Goal: Task Accomplishment & Management: Manage account settings

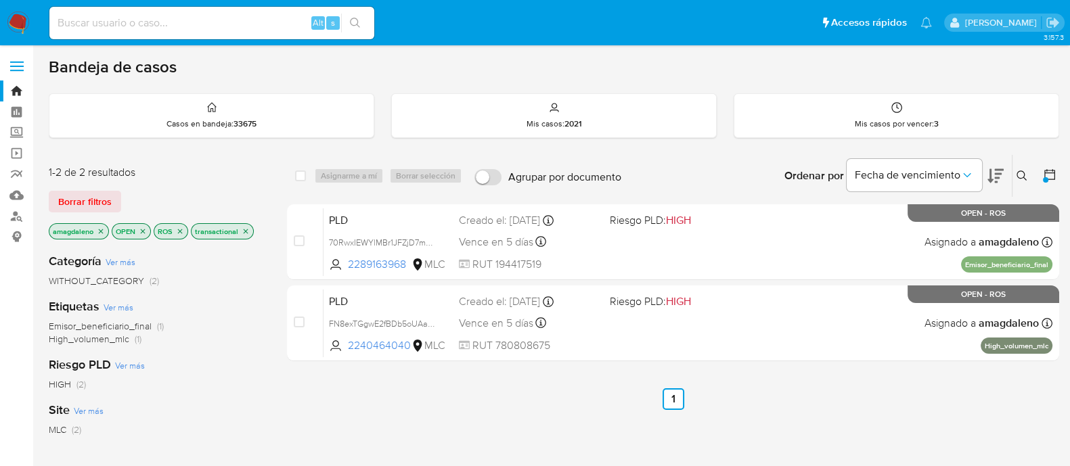
click at [175, 229] on p "ROS" at bounding box center [170, 231] width 33 height 15
click at [181, 233] on icon "close-filter" at bounding box center [180, 231] width 8 height 8
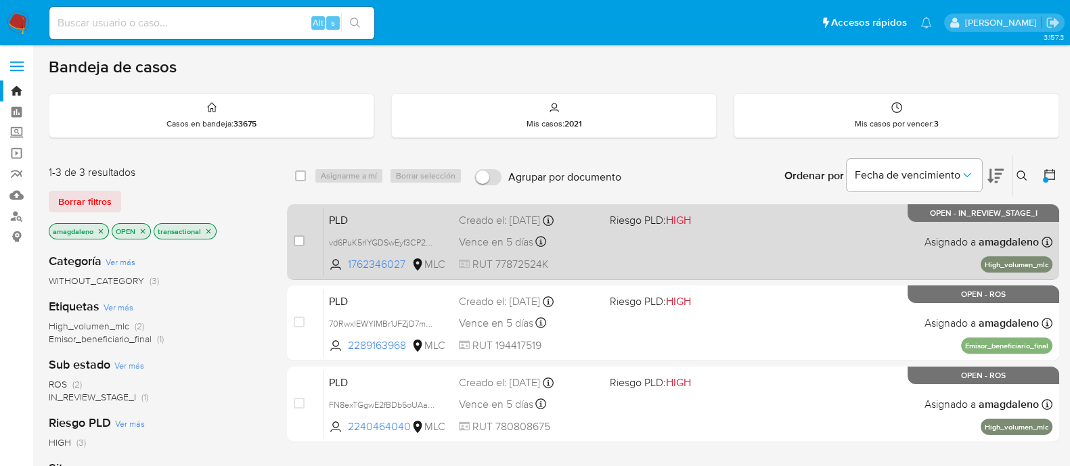
click at [659, 255] on div "PLD vd6PuK5rlYGDSwEyf3CP2Ngk 1762346027 MLC Riesgo PLD: HIGH Creado el: 12/06/2…" at bounding box center [687, 242] width 729 height 68
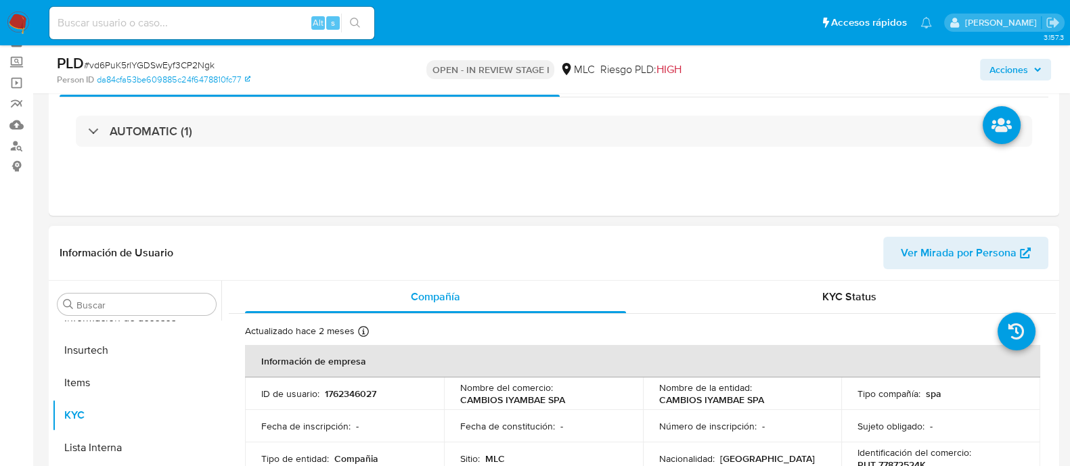
scroll to position [85, 0]
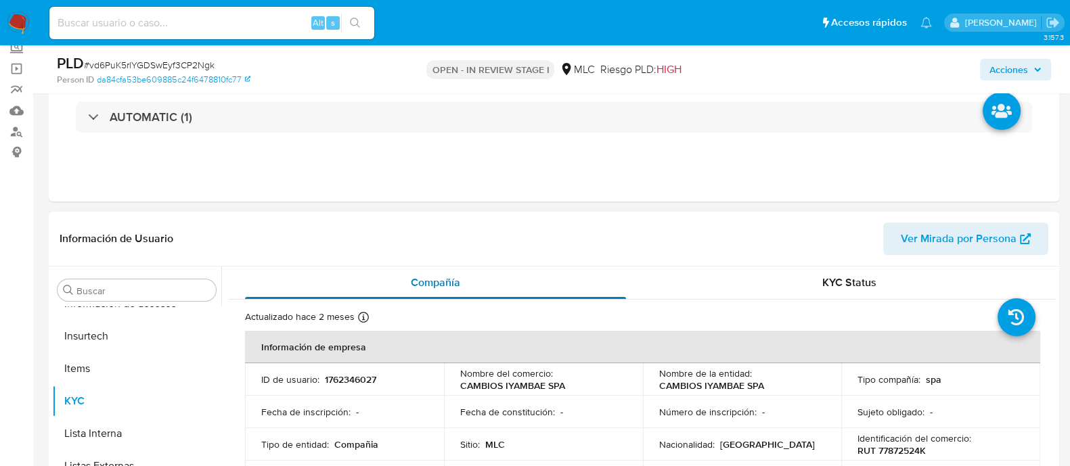
select select "10"
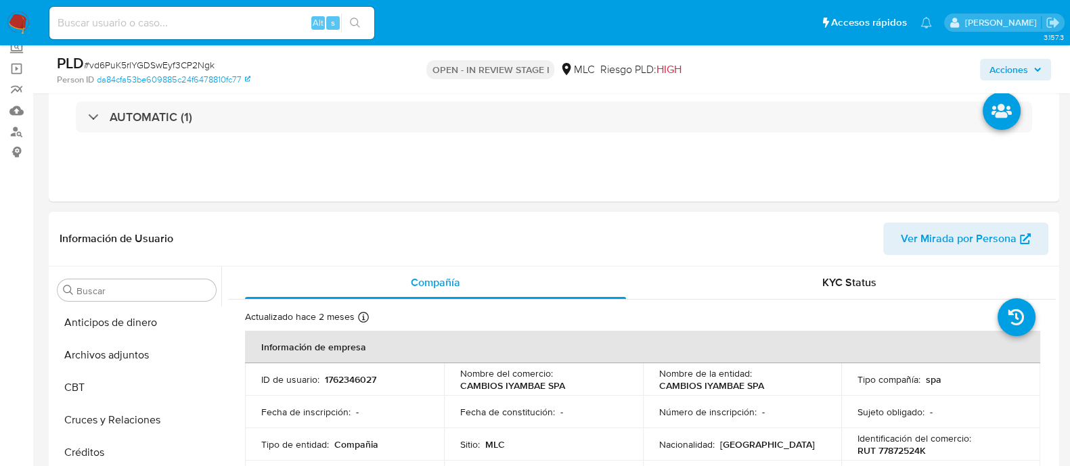
scroll to position [0, 0]
click at [133, 360] on button "Archivos adjuntos" at bounding box center [131, 355] width 158 height 32
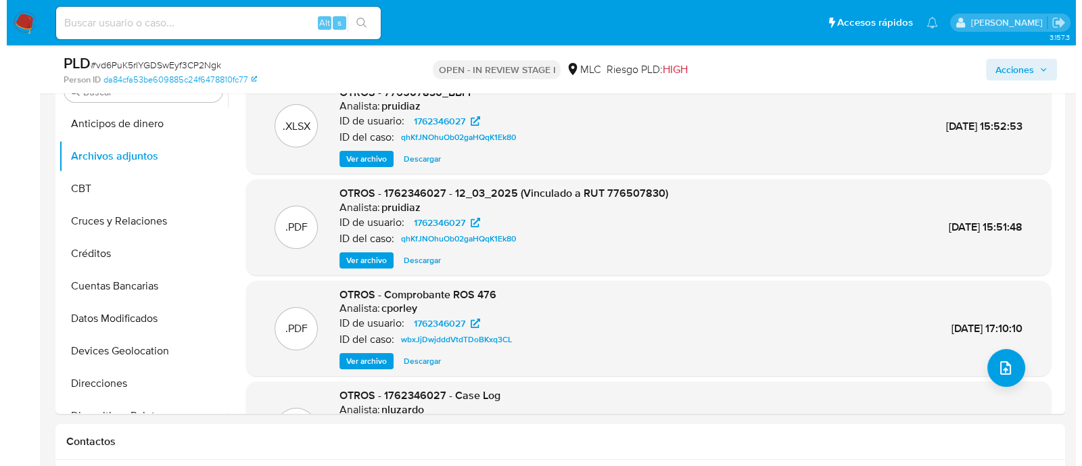
scroll to position [287, 0]
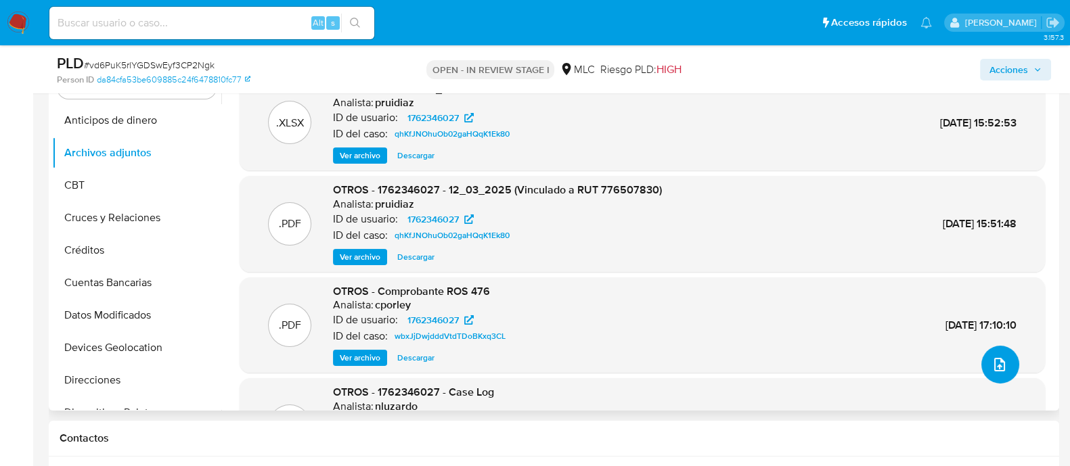
click at [981, 370] on button "upload-file" at bounding box center [1000, 365] width 38 height 38
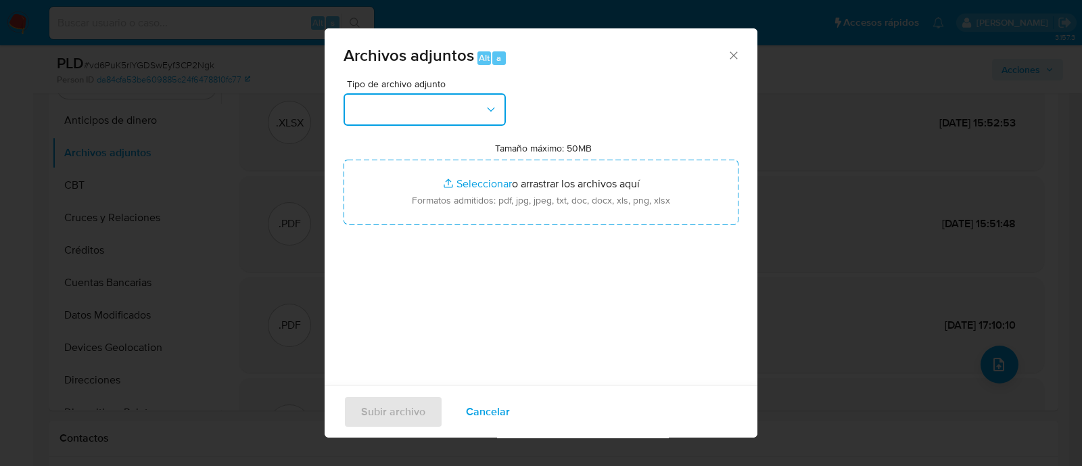
click at [412, 112] on button "button" at bounding box center [425, 109] width 162 height 32
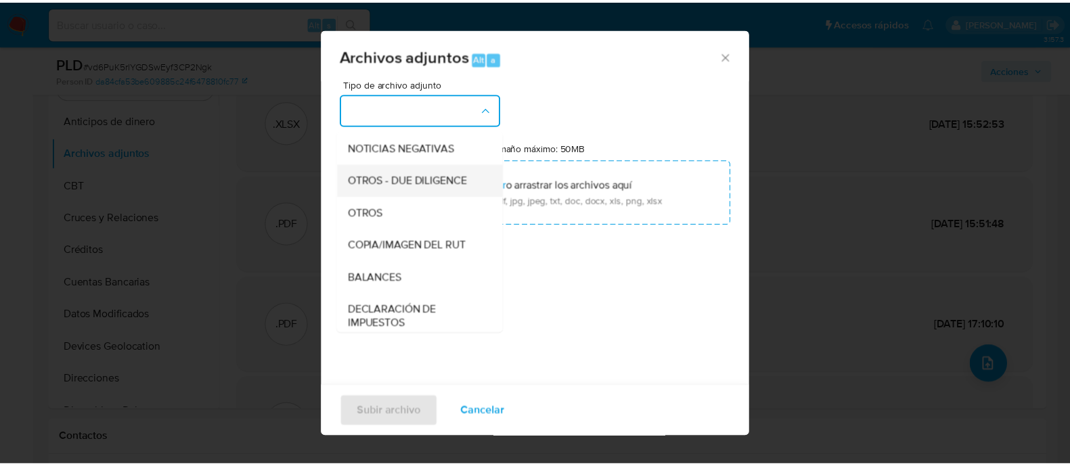
scroll to position [148, 0]
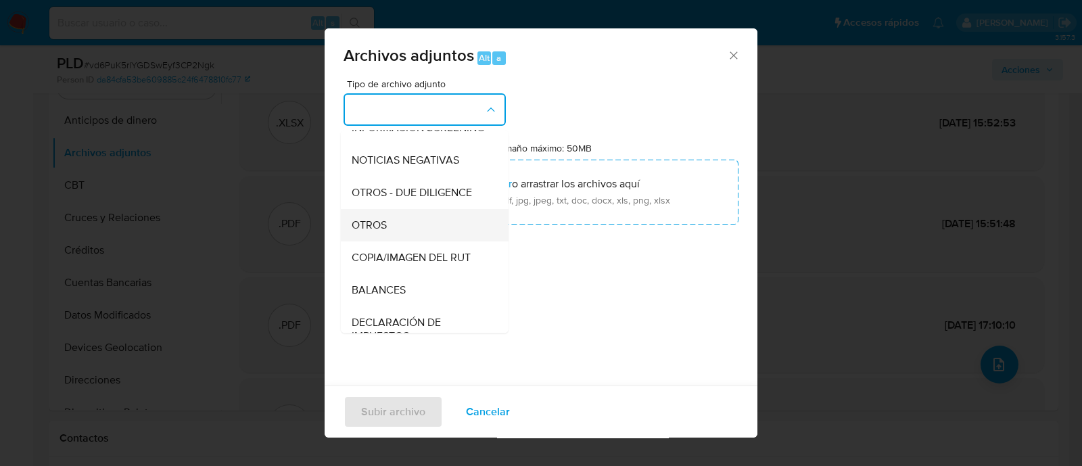
click at [442, 231] on div "OTROS" at bounding box center [421, 225] width 138 height 32
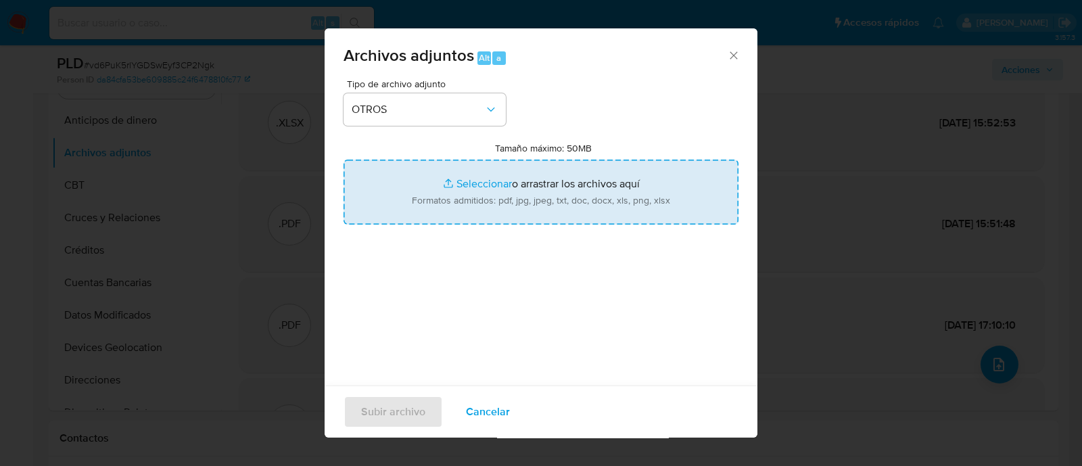
click at [459, 181] on input "Tamaño máximo: 50MB Seleccionar archivos" at bounding box center [541, 192] width 395 height 65
type input "C:\fakepath\1762346027 - 03_09_2025.xlsx"
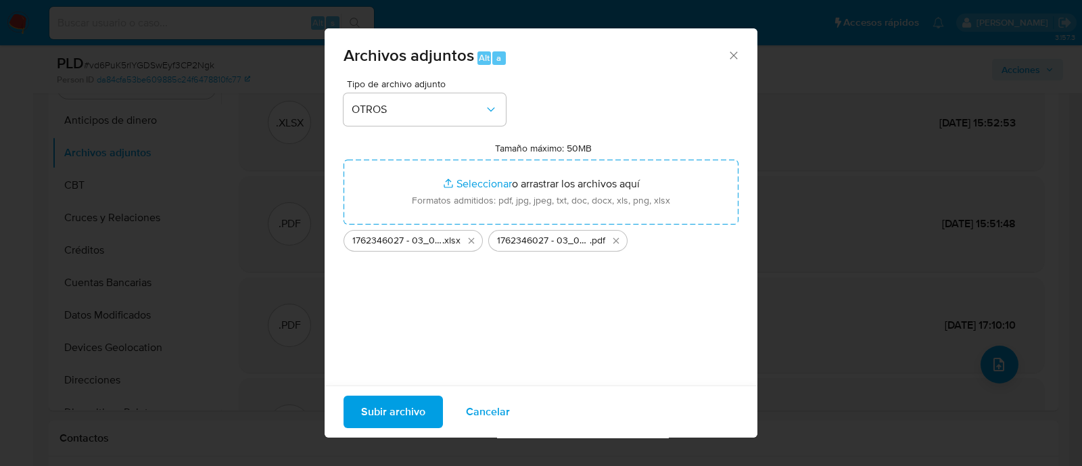
click at [386, 417] on span "Subir archivo" at bounding box center [393, 412] width 64 height 30
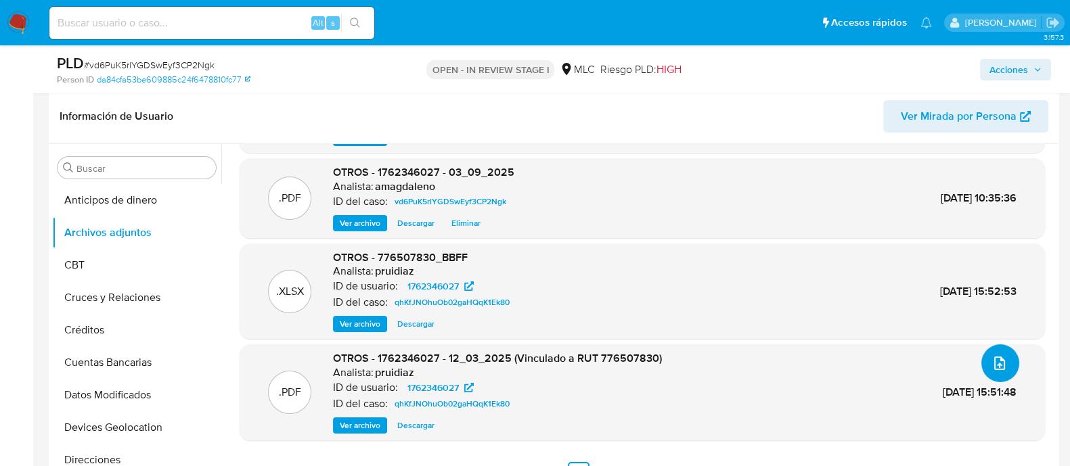
scroll to position [0, 0]
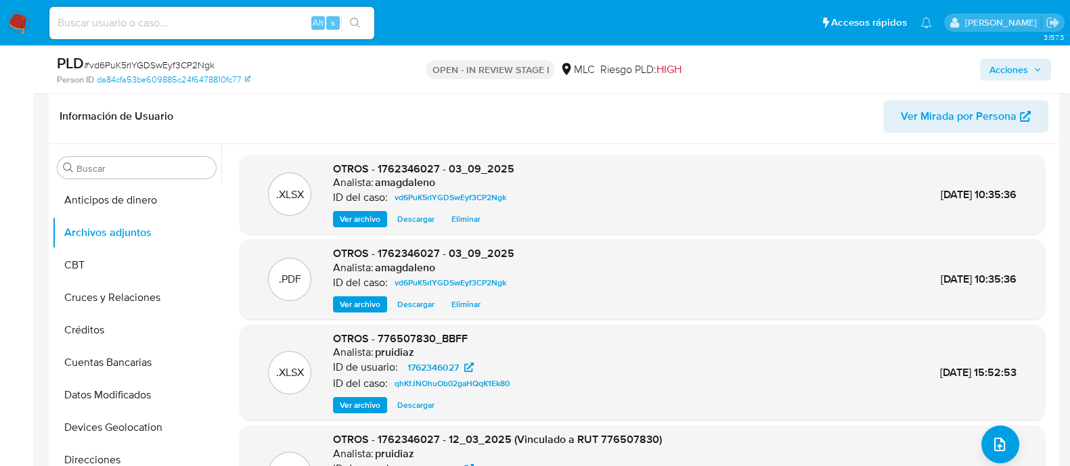
click at [1026, 70] on span "Acciones" at bounding box center [1008, 70] width 39 height 22
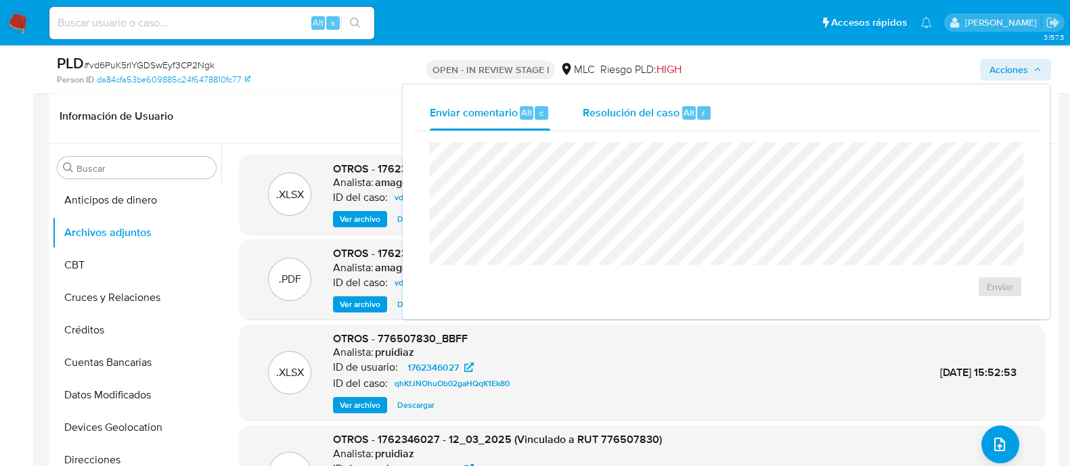
click at [606, 122] on div "Resolución del caso Alt r" at bounding box center [647, 112] width 129 height 35
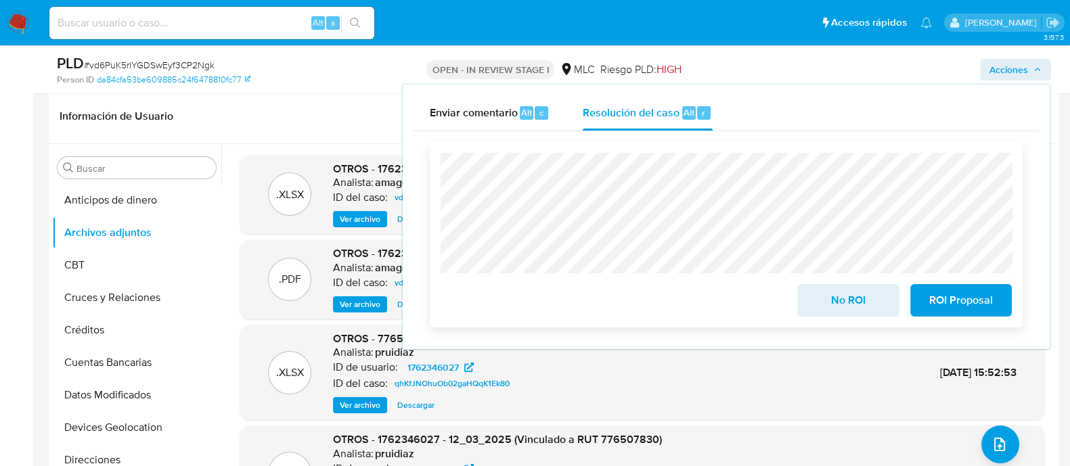
click at [931, 299] on span "ROI Proposal" at bounding box center [961, 301] width 66 height 30
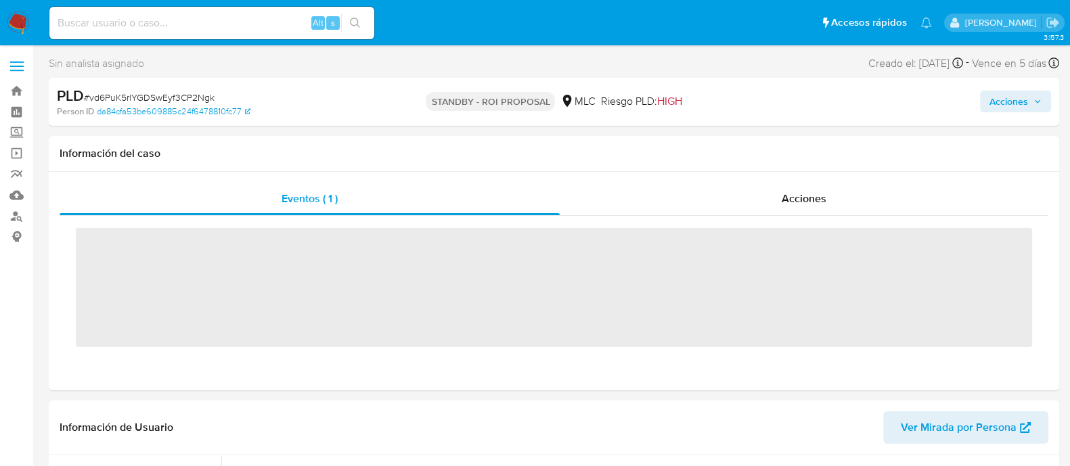
scroll to position [571, 0]
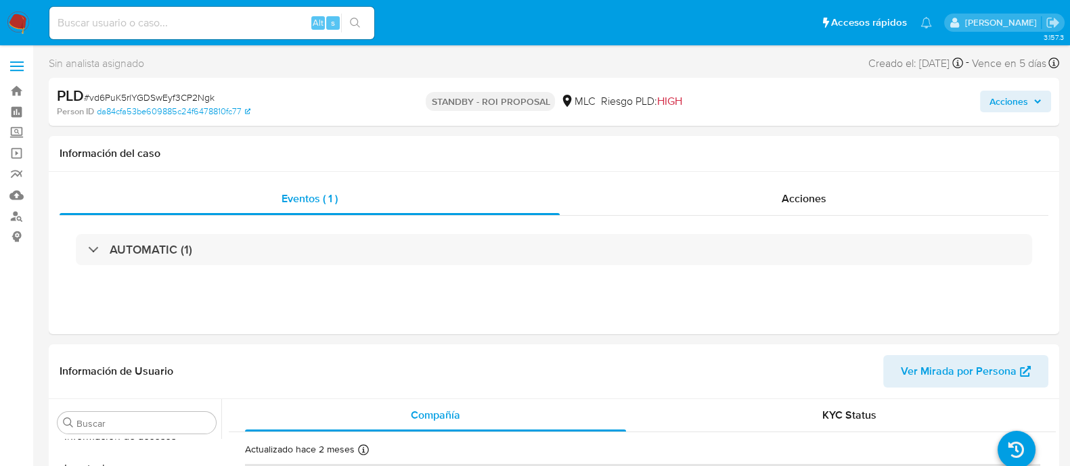
select select "10"
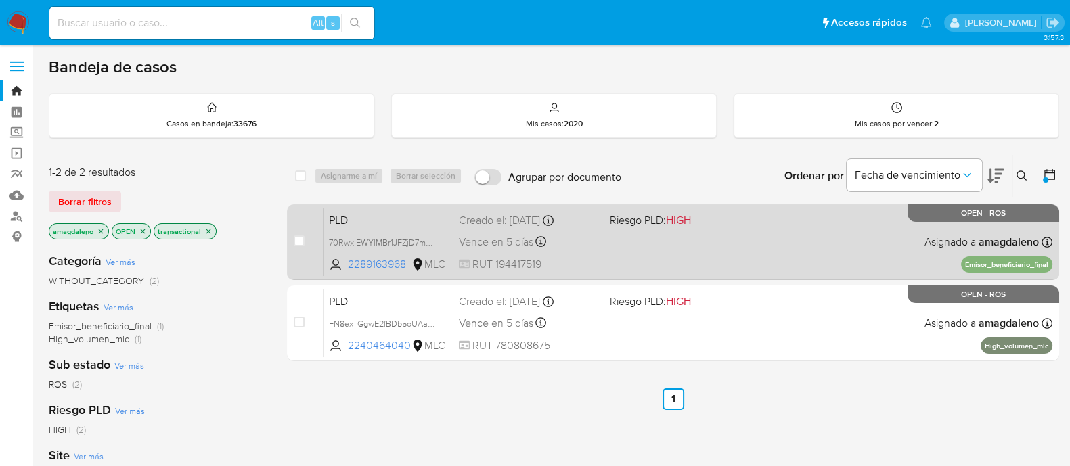
click at [633, 262] on div "PLD 70RwxIEWYlMBr1JFZjD7mOmn 2289163968 MLC Riesgo PLD: HIGH Creado el: 12/06/2…" at bounding box center [687, 242] width 729 height 68
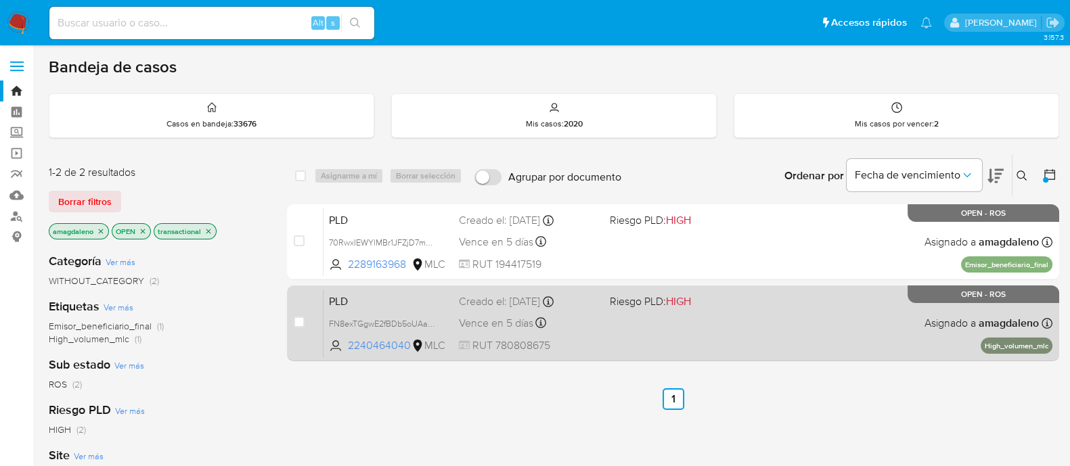
click at [593, 340] on span "RUT 780808675" at bounding box center [529, 345] width 140 height 15
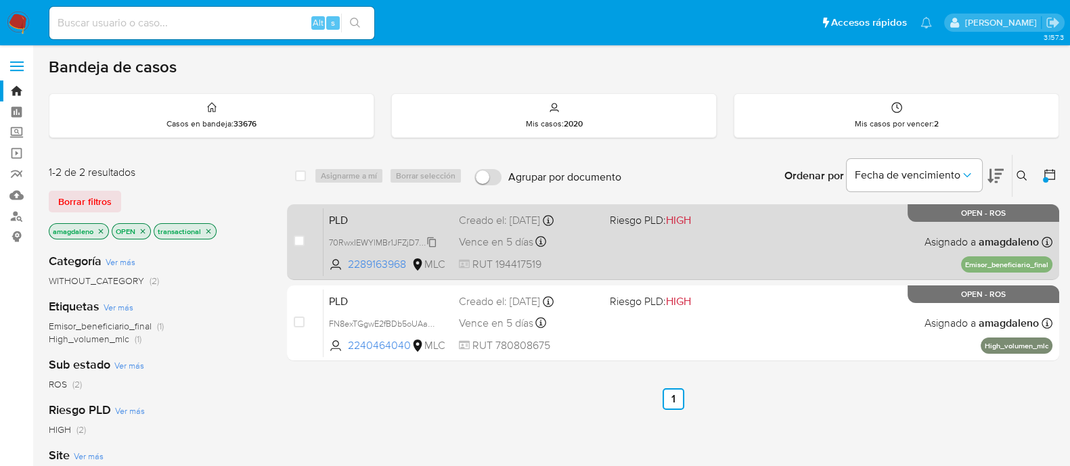
click at [380, 240] on span "70RwxIEWYlMBr1JFZjD7mOmn" at bounding box center [386, 241] width 115 height 15
click at [382, 262] on span "2289163968" at bounding box center [378, 264] width 61 height 15
click at [599, 255] on div "PLD 70RwxIEWYlMBr1JFZjD7mOmn 2289163968 MLC Riesgo PLD: HIGH Creado el: 12/06/2…" at bounding box center [687, 242] width 729 height 68
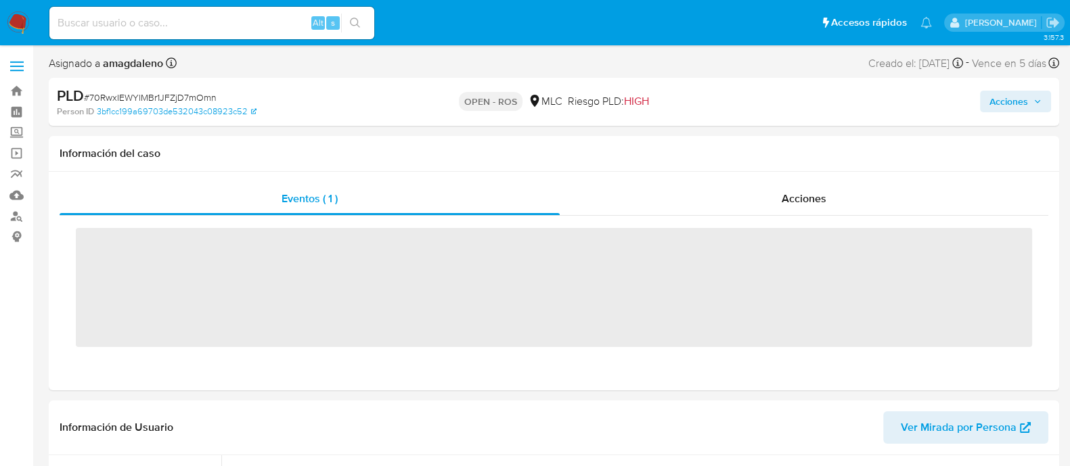
scroll to position [571, 0]
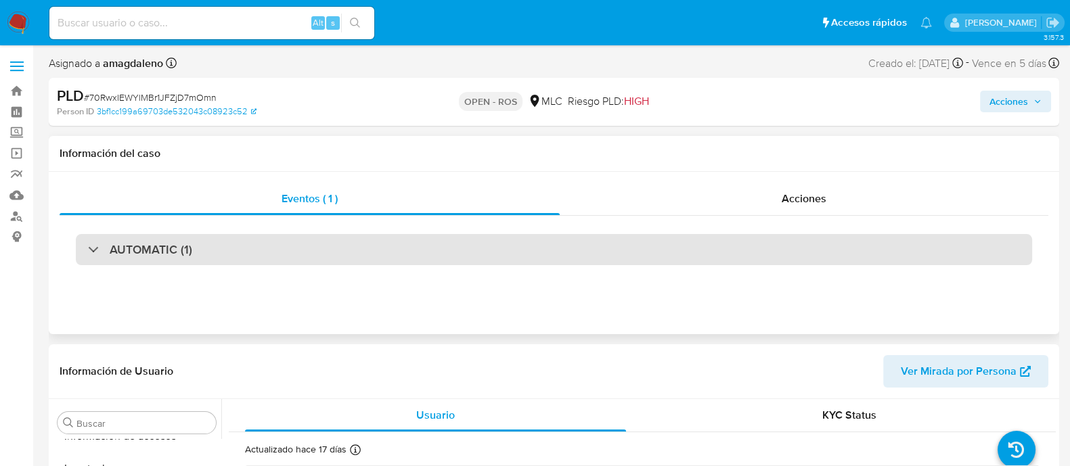
click at [635, 248] on div "AUTOMATIC (1)" at bounding box center [554, 249] width 956 height 31
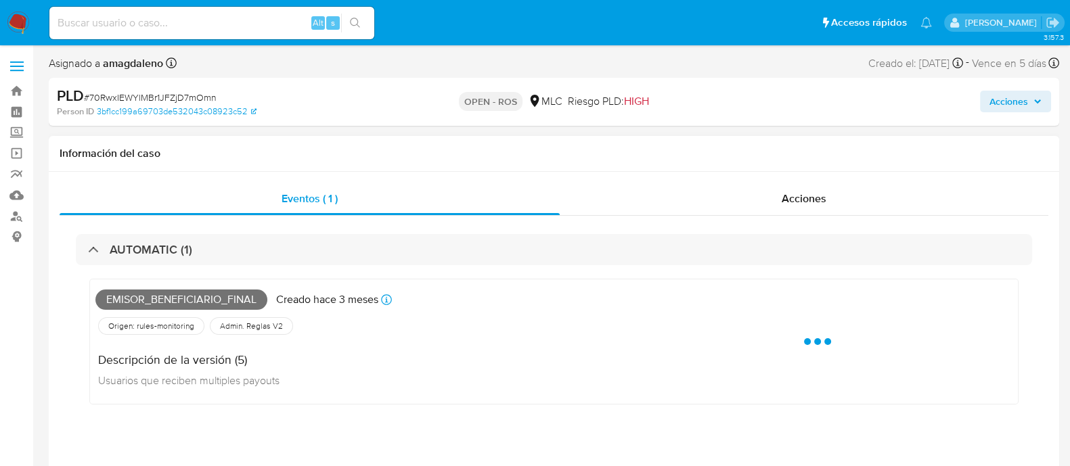
select select "10"
click at [658, 179] on div "Eventos ( 1 ) Acciones AUTOMATIC (1) Emisor_beneficiario_final Creado hace 3 me…" at bounding box center [554, 325] width 1010 height 306
click at [654, 205] on div "Acciones" at bounding box center [804, 199] width 488 height 32
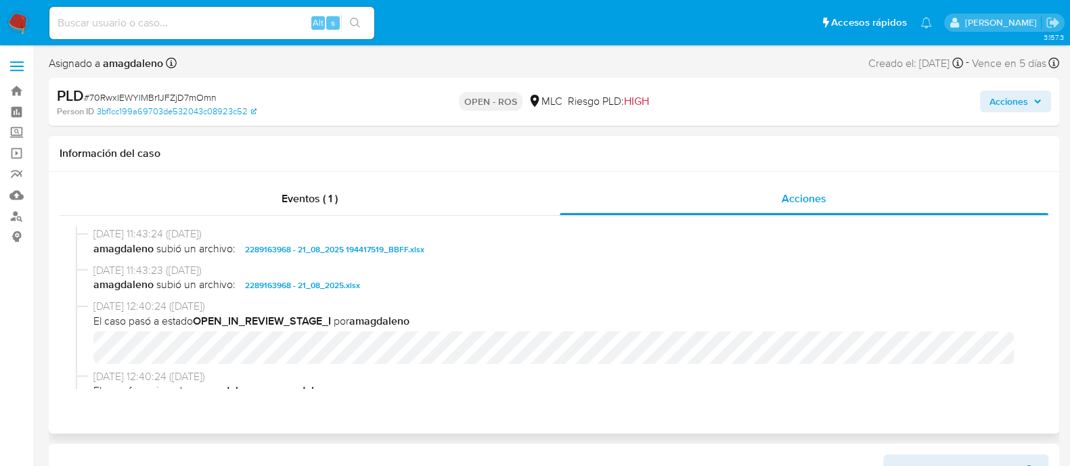
scroll to position [665, 0]
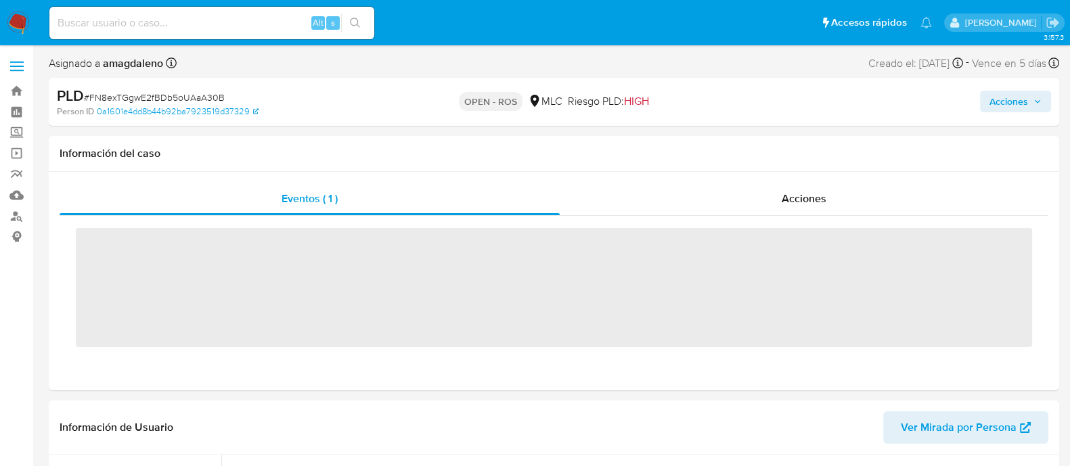
scroll to position [571, 0]
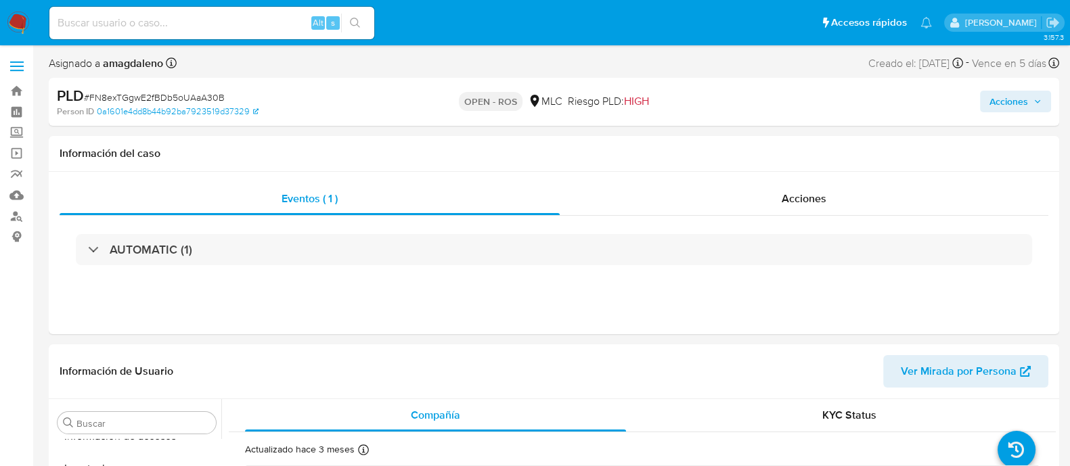
select select "10"
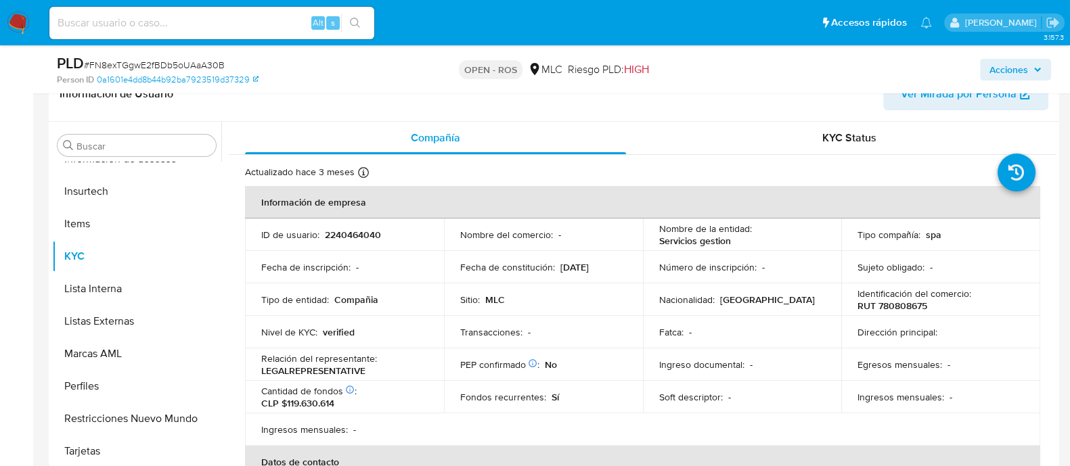
scroll to position [240, 0]
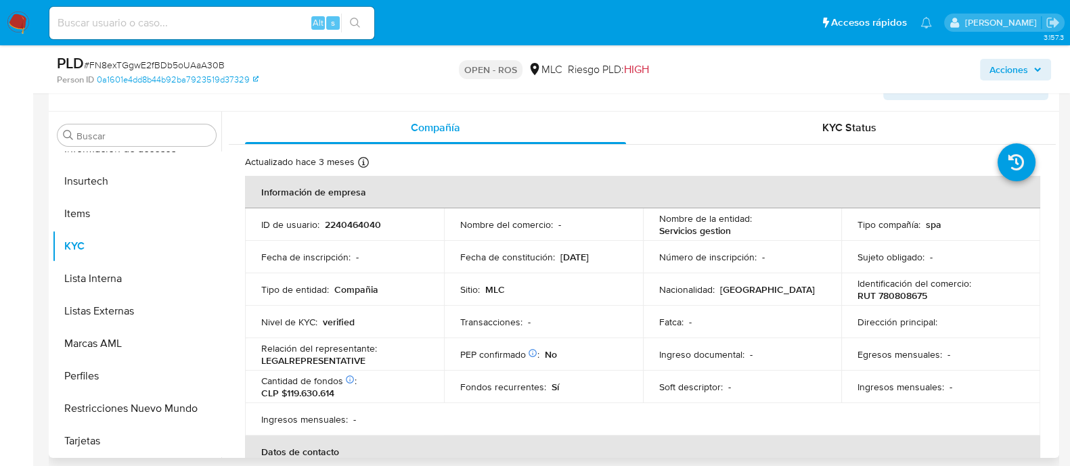
click at [334, 220] on p "2240464040" at bounding box center [353, 225] width 56 height 12
copy p "2240464040"
click at [670, 229] on p "Servicios gestion" at bounding box center [695, 231] width 72 height 12
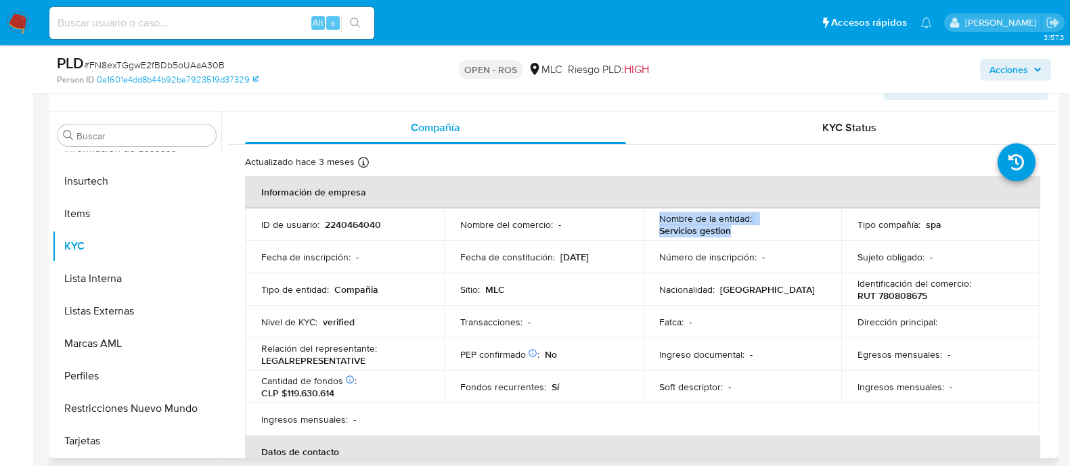
click at [670, 229] on p "Servicios gestion" at bounding box center [695, 231] width 72 height 12
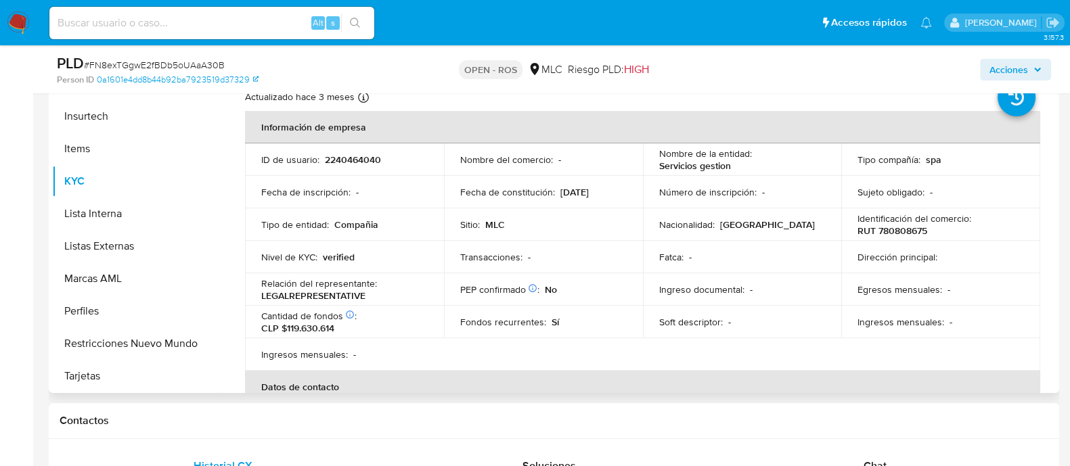
click at [670, 166] on p "Servicios gestion" at bounding box center [695, 166] width 72 height 12
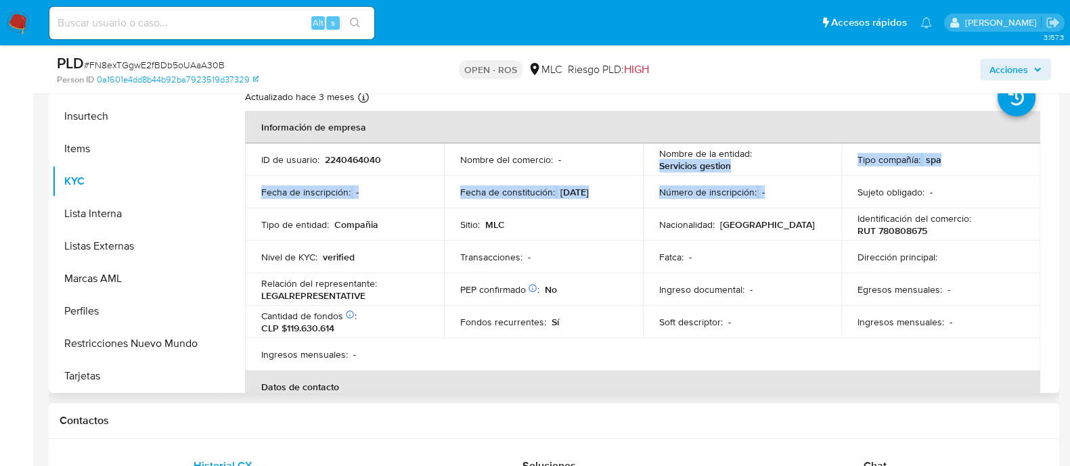
drag, startPoint x: 653, startPoint y: 168, endPoint x: 814, endPoint y: 193, distance: 163.1
click at [779, 189] on tbody "ID de usuario : 2240464040 Nombre del comercio : - Nombre de la entidad : Servi…" at bounding box center [642, 256] width 795 height 227
click at [708, 177] on td "Número de inscripción : -" at bounding box center [742, 192] width 199 height 32
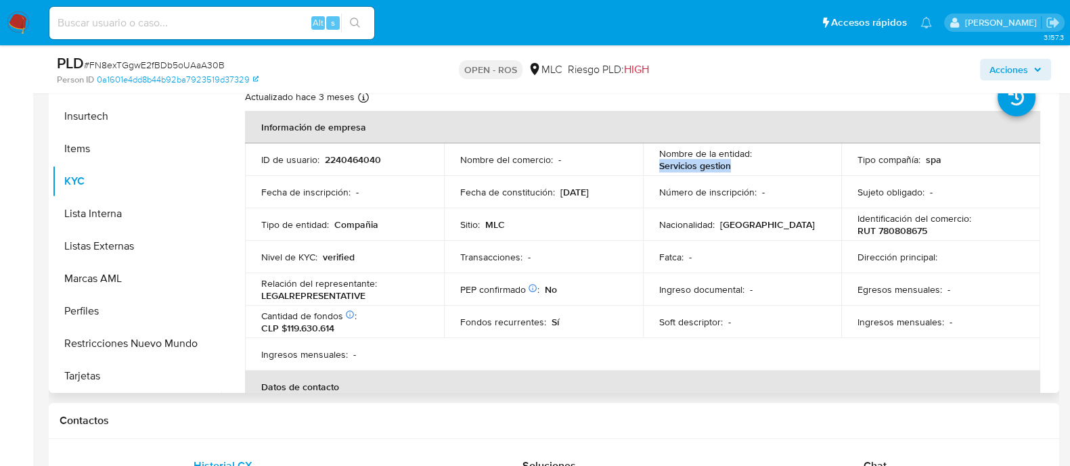
drag, startPoint x: 656, startPoint y: 165, endPoint x: 729, endPoint y: 169, distance: 73.2
click at [729, 169] on div "Nombre de la entidad : Servicios gestion" at bounding box center [742, 159] width 166 height 24
copy p "Servicios gestion"
click at [894, 234] on p "RUT 780808675" at bounding box center [892, 231] width 70 height 12
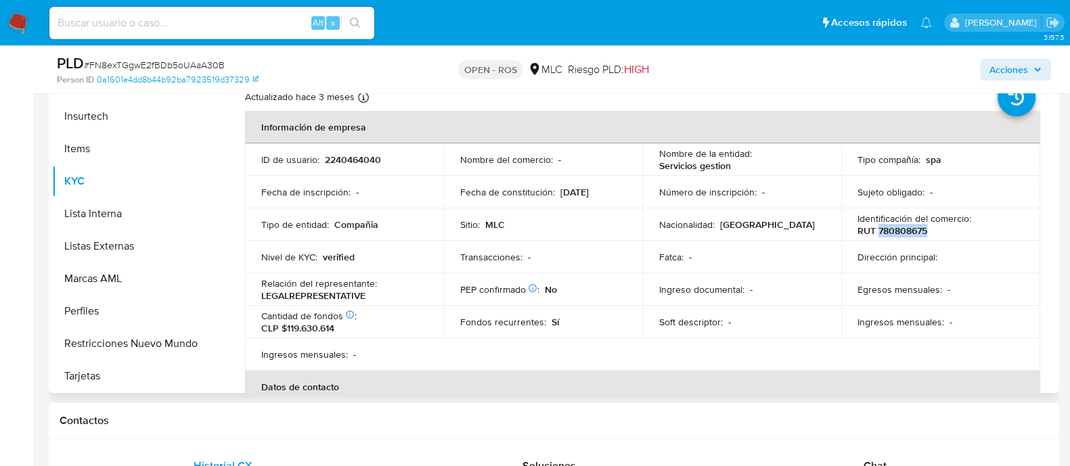
copy p "780808675"
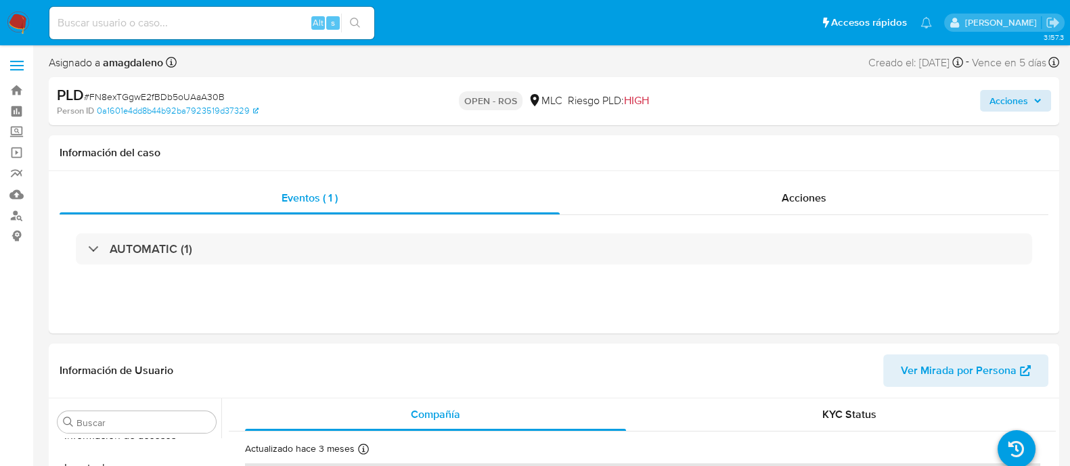
scroll to position [4, 0]
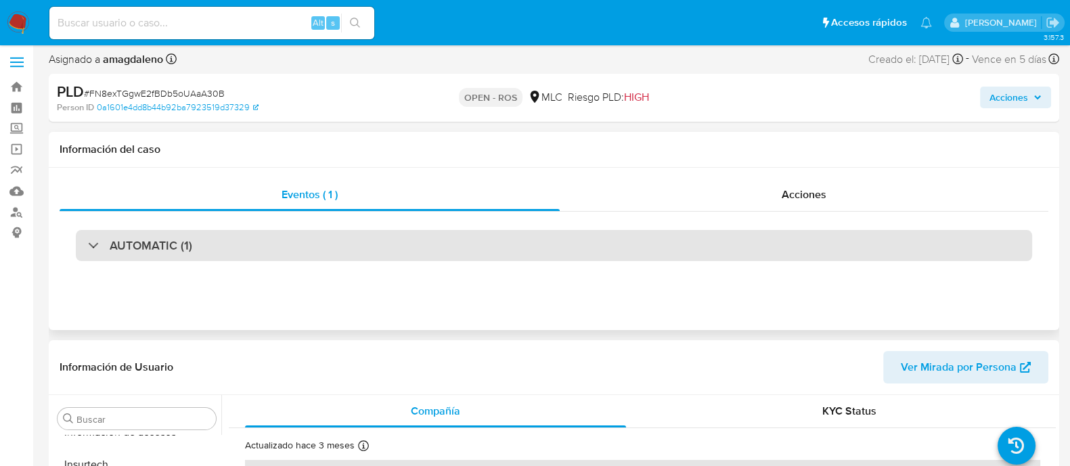
click at [534, 243] on div "AUTOMATIC (1)" at bounding box center [554, 245] width 956 height 31
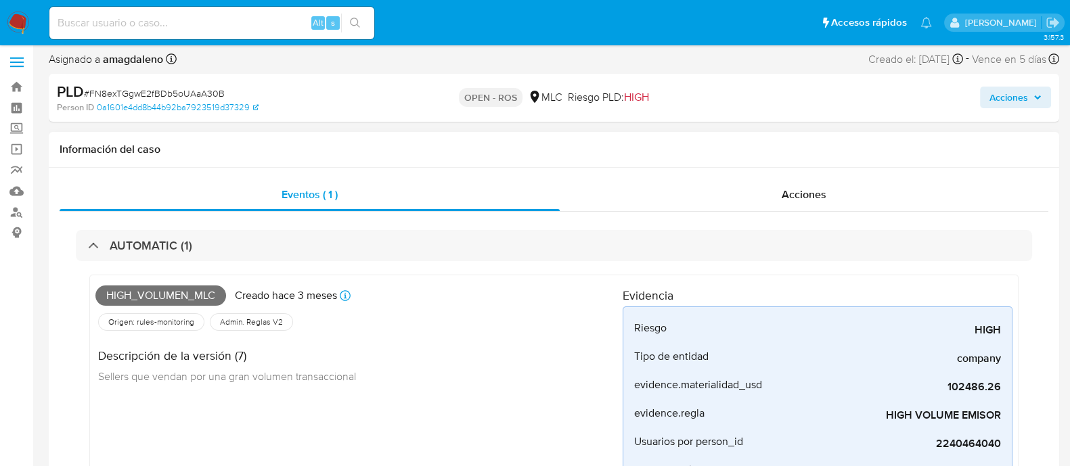
click at [169, 290] on span "High_volumen_mlc" at bounding box center [160, 296] width 131 height 20
copy span "High_volumen_mlc"
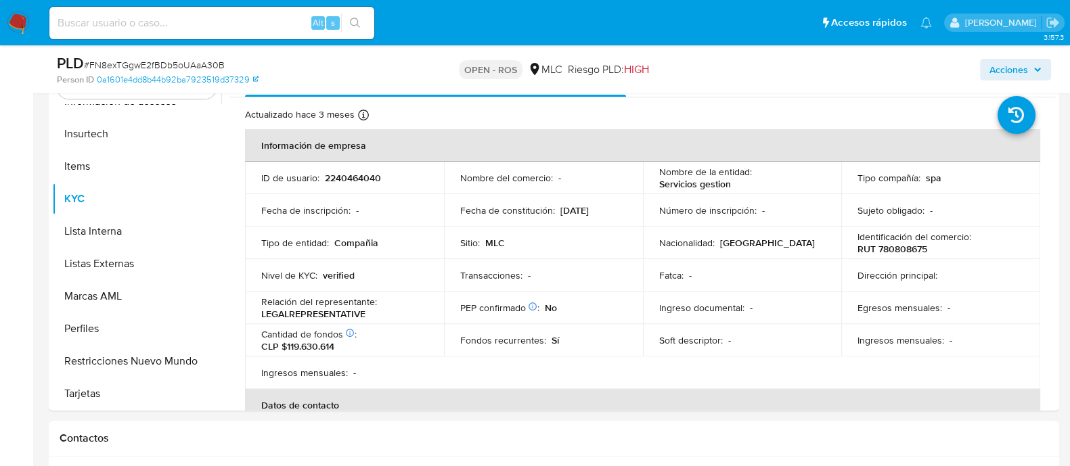
scroll to position [505, 0]
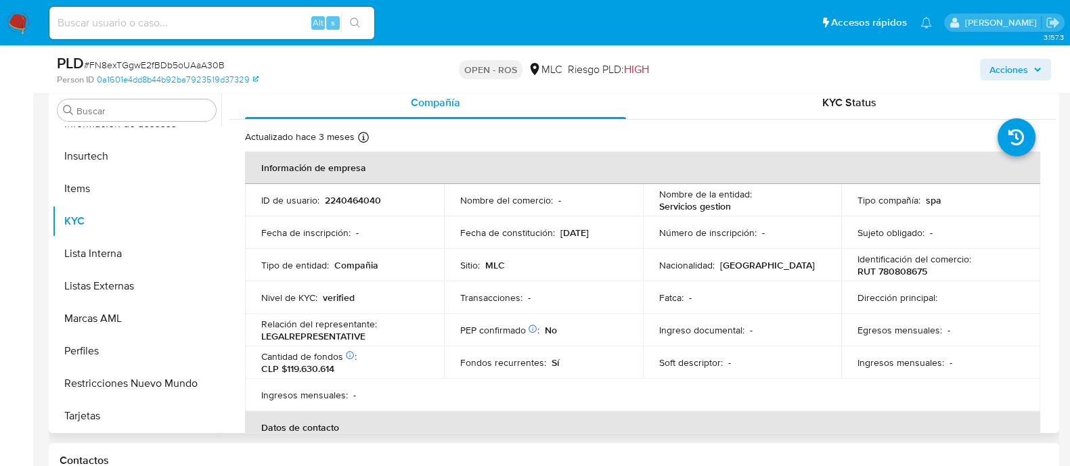
click at [359, 194] on p "2240464040" at bounding box center [353, 200] width 56 height 12
copy p "2240464040"
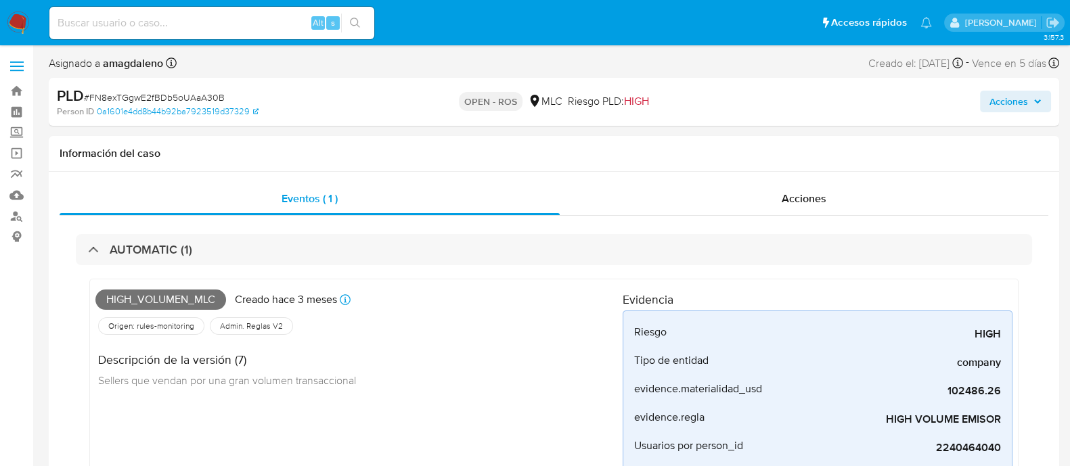
scroll to position [30, 0]
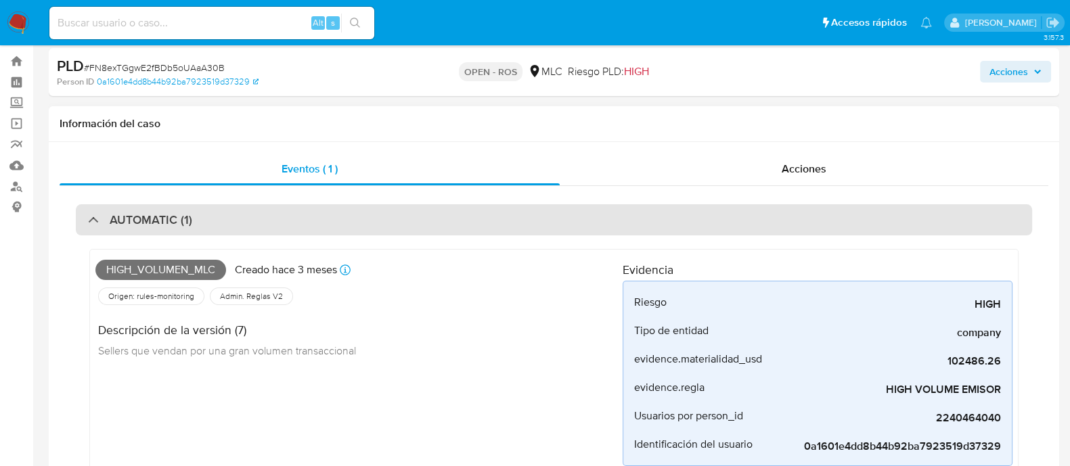
click at [679, 216] on div "AUTOMATIC (1)" at bounding box center [554, 219] width 956 height 31
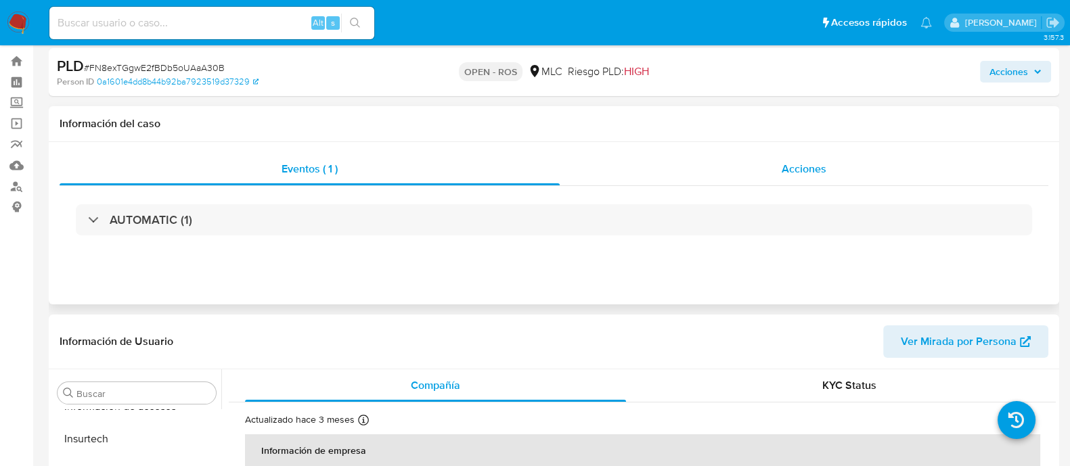
click at [682, 174] on div "Acciones" at bounding box center [804, 169] width 488 height 32
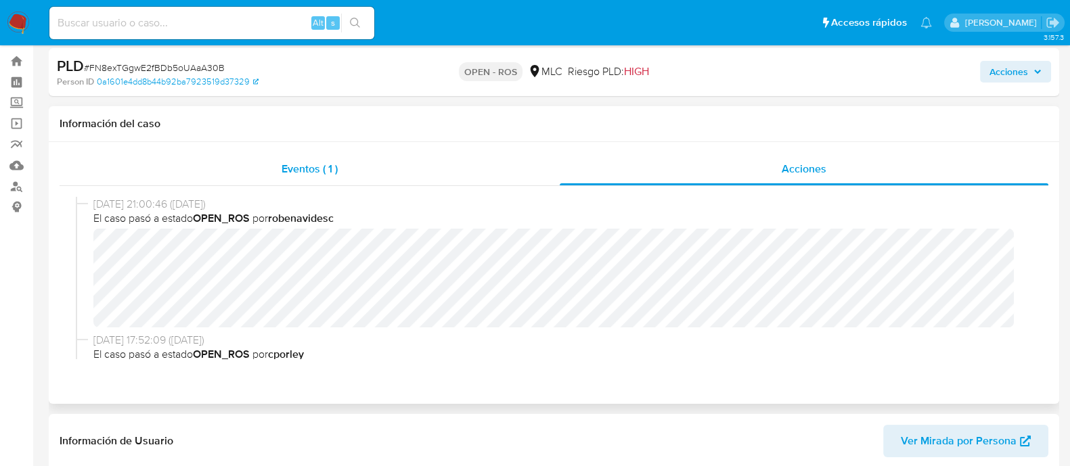
click at [447, 156] on div "Eventos ( 1 )" at bounding box center [310, 169] width 500 height 32
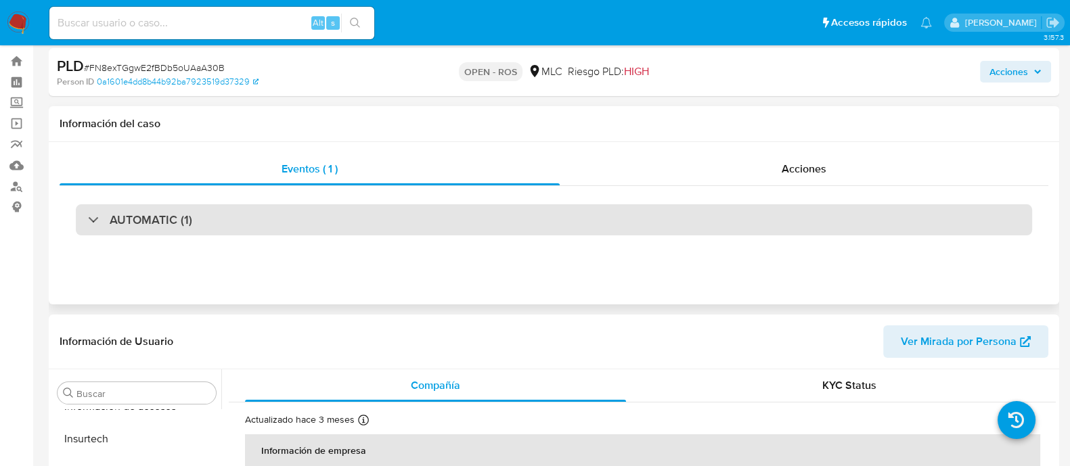
click at [428, 221] on div "AUTOMATIC (1)" at bounding box center [554, 219] width 956 height 31
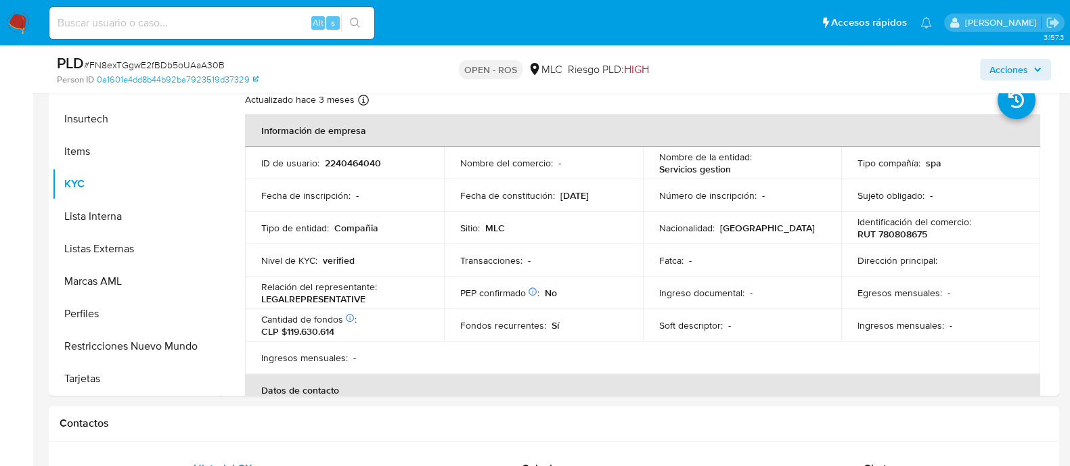
scroll to position [534, 0]
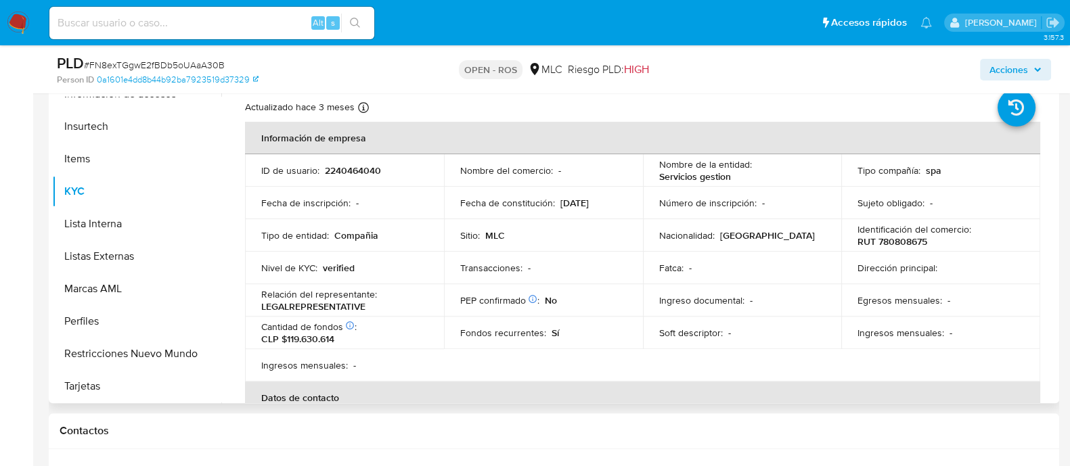
click at [886, 239] on p "RUT 780808675" at bounding box center [892, 241] width 70 height 12
copy p "780808675"
click at [350, 167] on p "2240464040" at bounding box center [353, 170] width 56 height 12
click at [372, 160] on td "ID de usuario : 2240464040" at bounding box center [344, 170] width 199 height 32
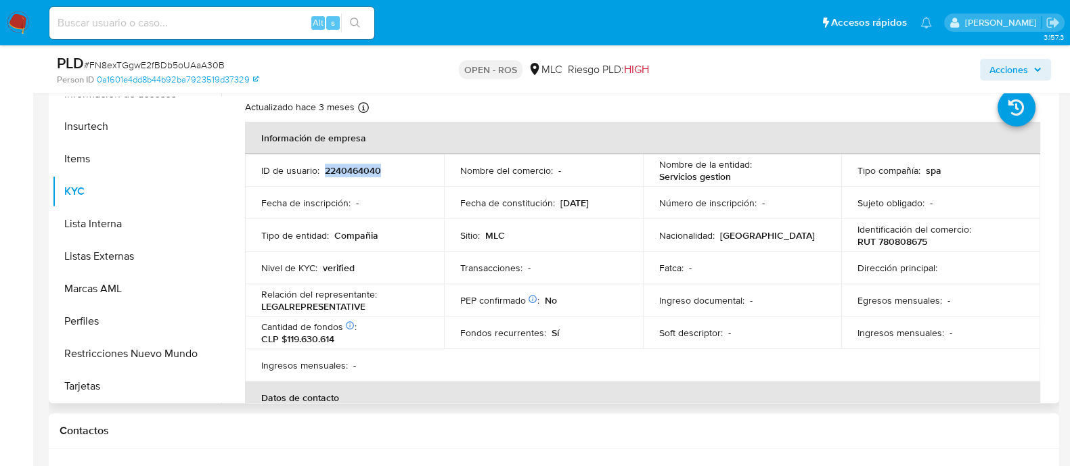
click at [372, 160] on td "ID de usuario : 2240464040" at bounding box center [344, 170] width 199 height 32
click at [352, 173] on p "2240464040" at bounding box center [353, 170] width 56 height 12
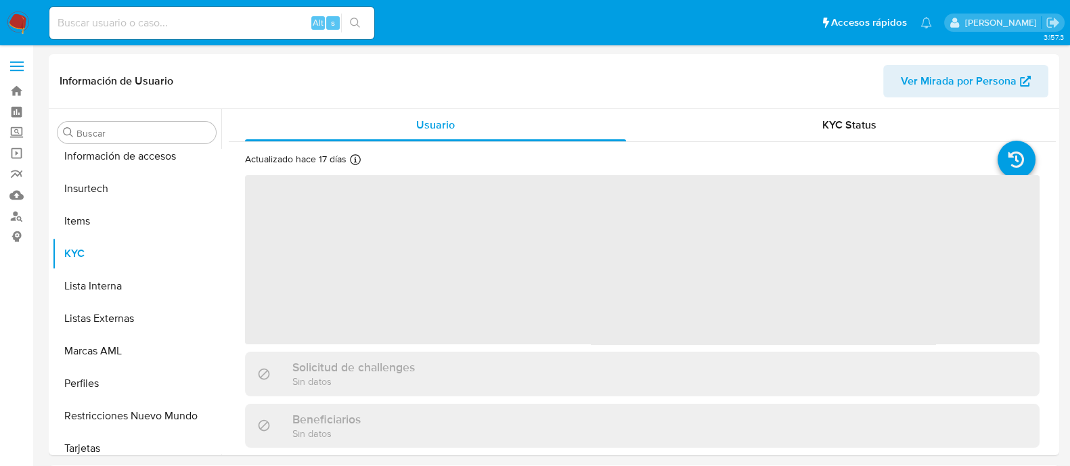
scroll to position [571, 0]
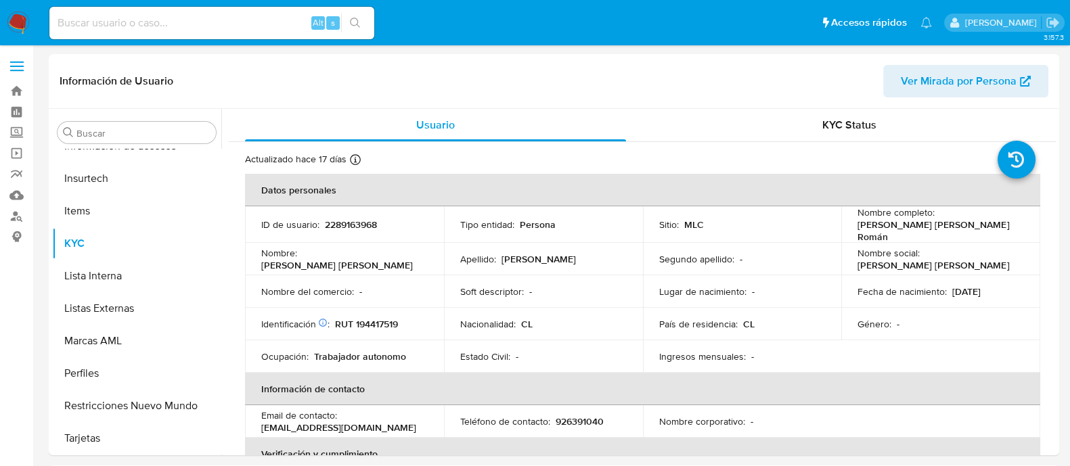
select select "10"
click at [914, 231] on p "[PERSON_NAME] [PERSON_NAME] Román" at bounding box center [937, 231] width 161 height 24
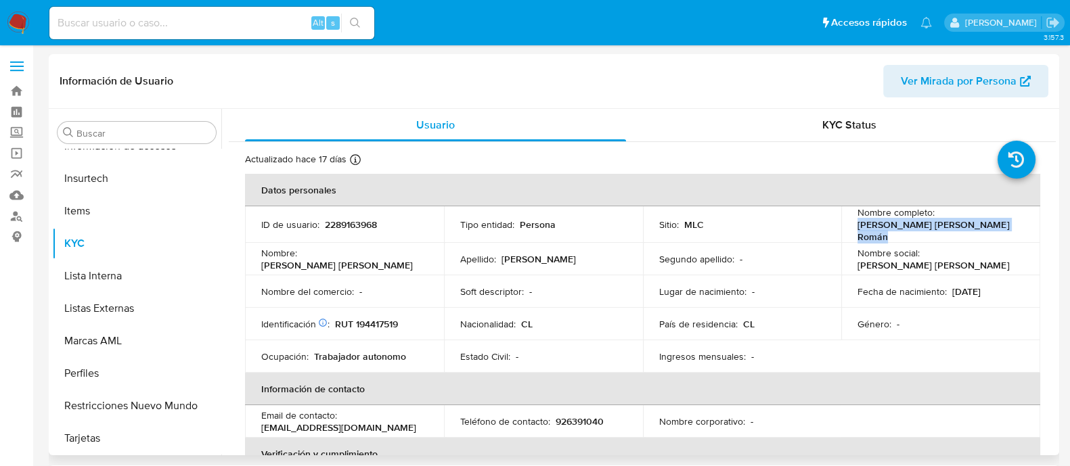
drag, startPoint x: 856, startPoint y: 227, endPoint x: 1011, endPoint y: 235, distance: 155.8
click at [1011, 235] on td "Nombre completo : [PERSON_NAME] [PERSON_NAME] Román" at bounding box center [940, 224] width 199 height 37
copy p "[PERSON_NAME] [PERSON_NAME] Román"
click at [372, 321] on p "RUT 194417519" at bounding box center [366, 324] width 63 height 12
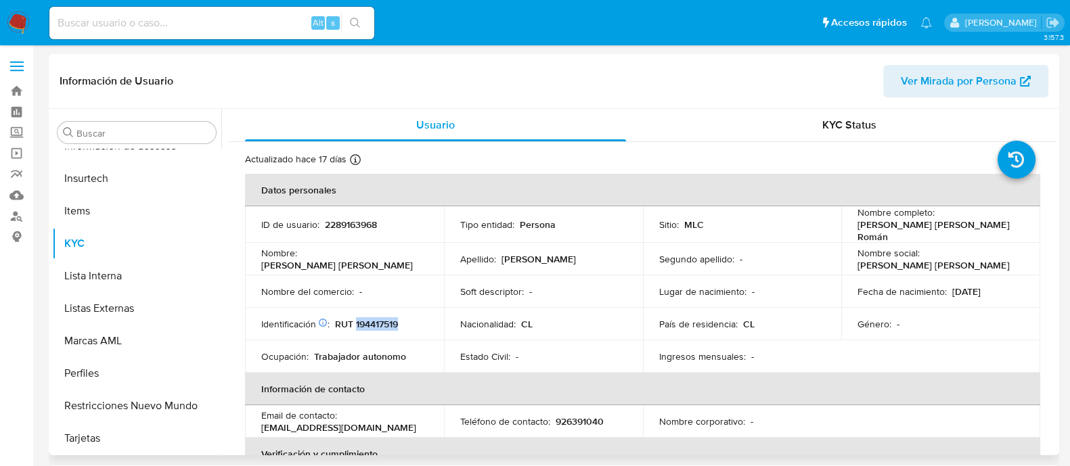
copy p "194417519"
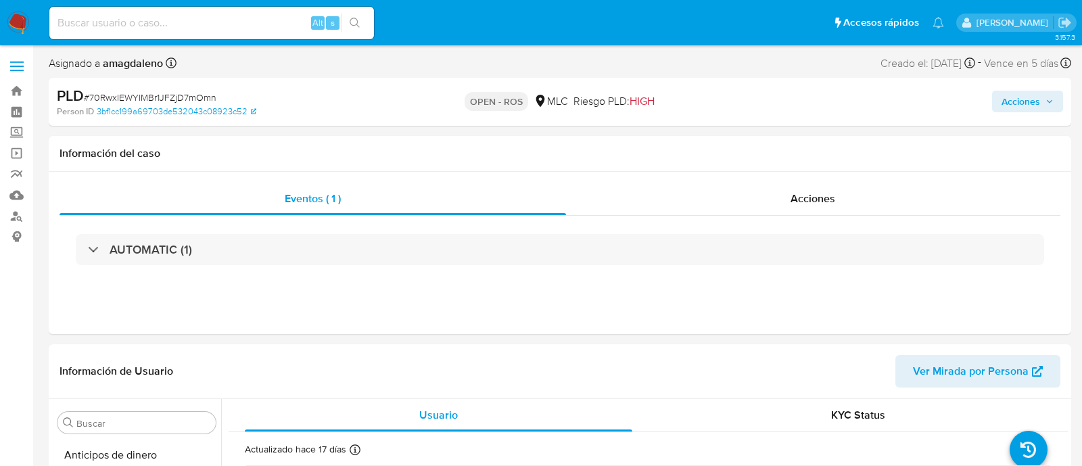
select select "10"
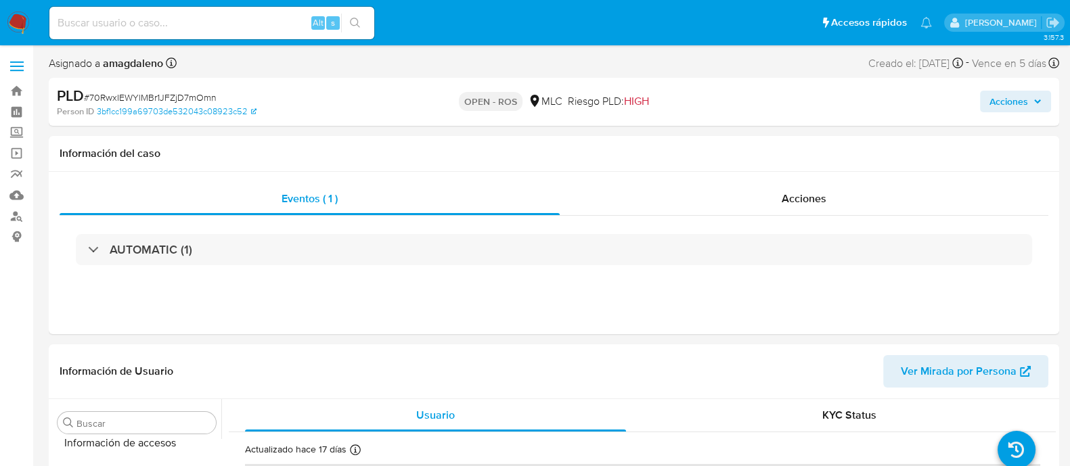
scroll to position [571, 0]
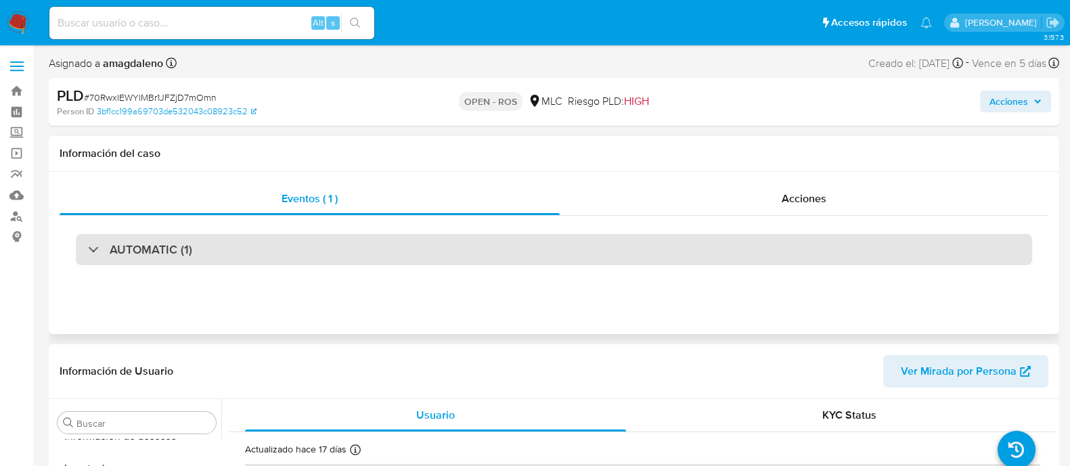
click at [318, 253] on div "AUTOMATIC (1)" at bounding box center [554, 249] width 956 height 31
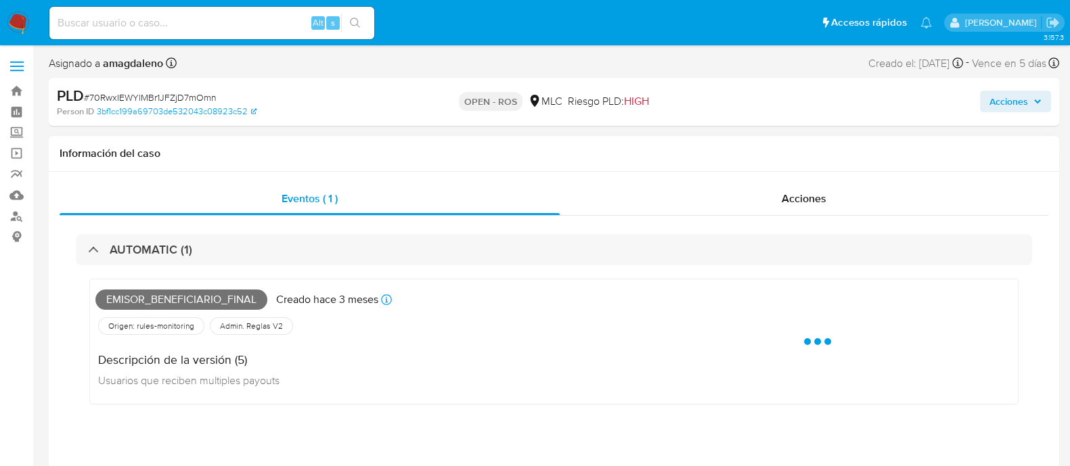
click at [223, 290] on span "Emisor_beneficiario_final" at bounding box center [181, 300] width 172 height 20
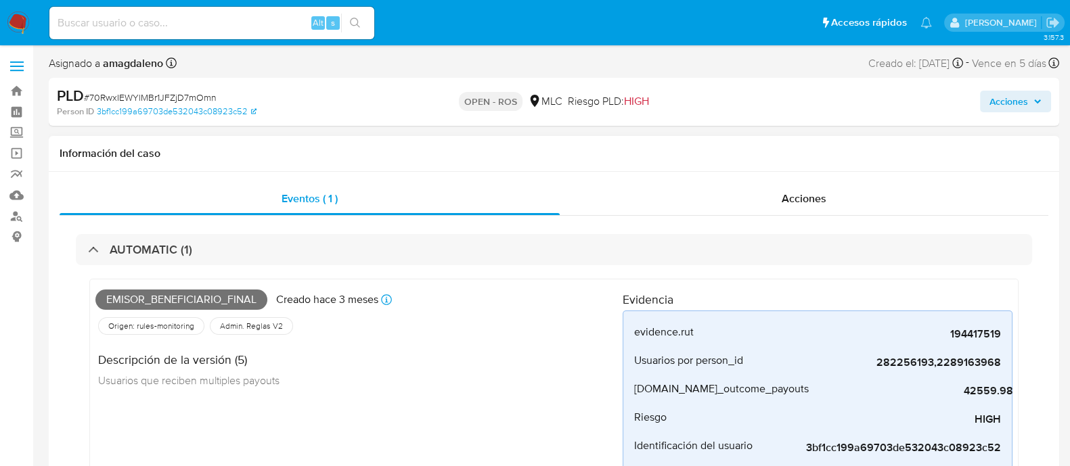
click at [193, 296] on span "Emisor_beneficiario_final" at bounding box center [181, 300] width 172 height 20
copy span "Emisor_beneficiario_final"
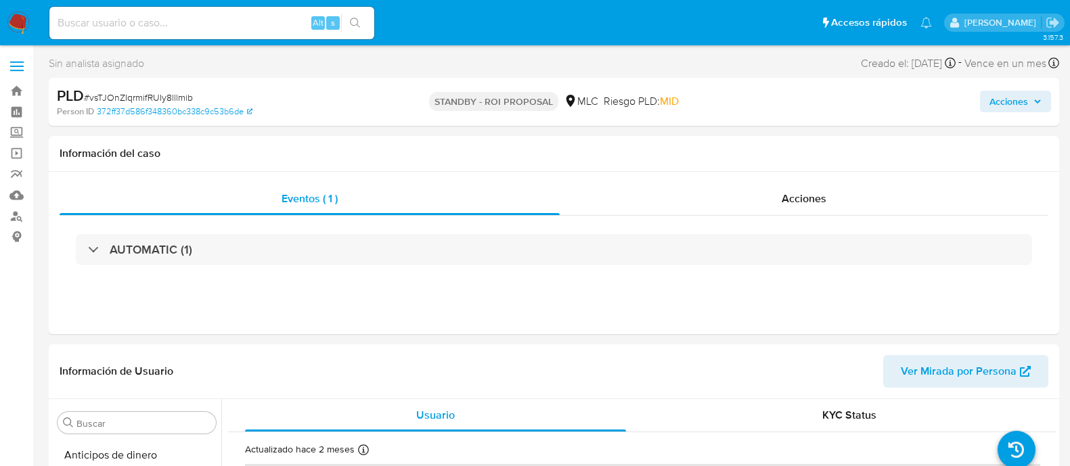
select select "10"
click at [14, 22] on img at bounding box center [18, 23] width 23 height 23
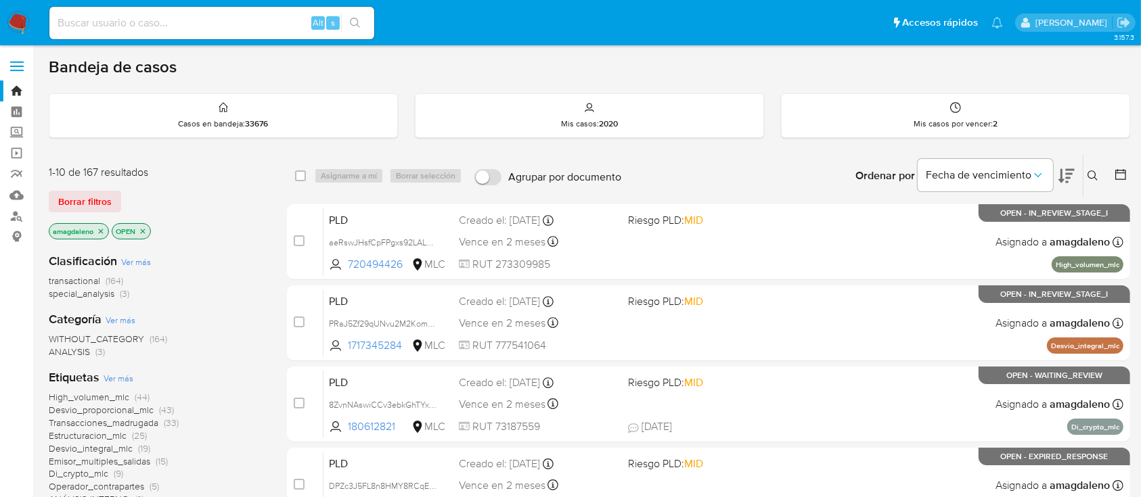
click at [1082, 172] on div at bounding box center [1117, 176] width 24 height 42
click at [1082, 175] on icon at bounding box center [1121, 175] width 14 height 14
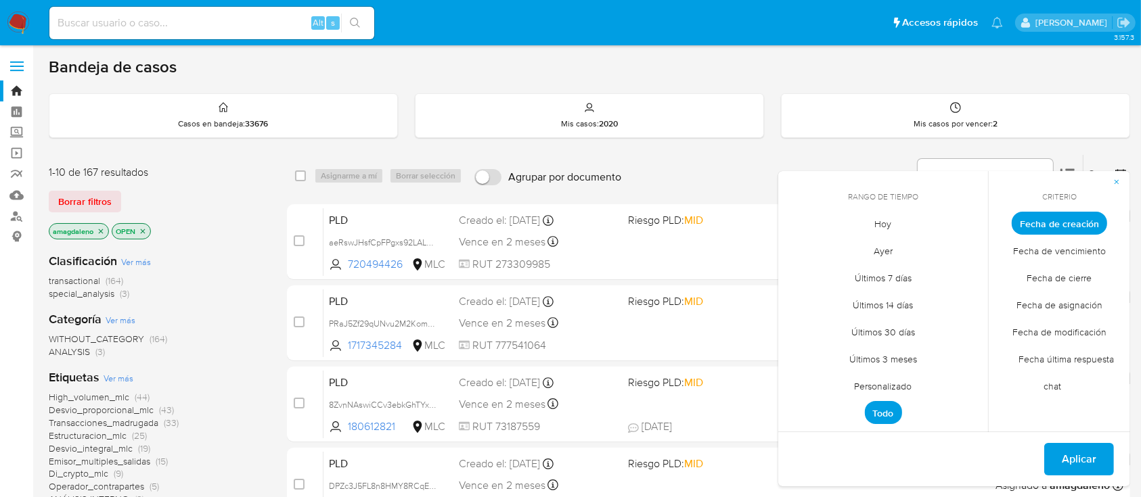
click at [1039, 225] on span "Fecha de creación" at bounding box center [1058, 223] width 95 height 23
click at [888, 388] on span "Personalizado" at bounding box center [883, 387] width 86 height 28
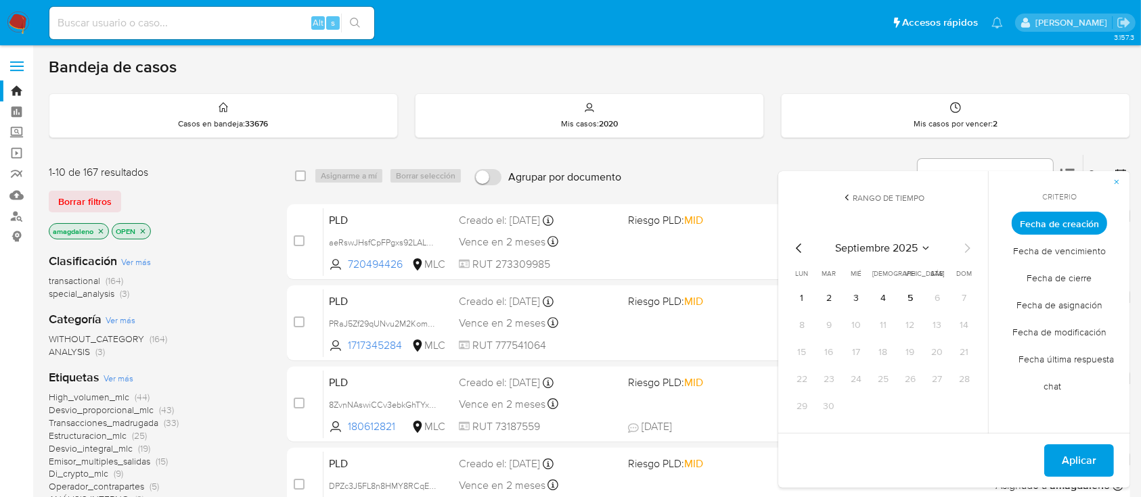
click at [803, 256] on div "septiembre 2025 septiembre 2025 lun lunes mar martes mié miércoles jue jueves v…" at bounding box center [883, 328] width 184 height 177
click at [798, 248] on icon "Mes anterior" at bounding box center [799, 248] width 16 height 16
click at [798, 243] on icon "Mes anterior" at bounding box center [799, 248] width 16 height 16
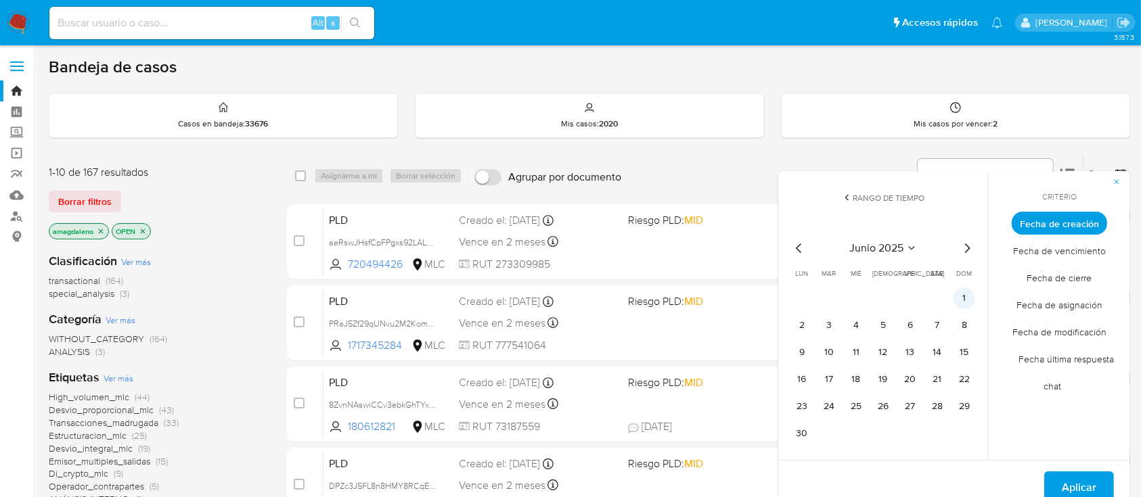
click at [968, 296] on button "1" at bounding box center [964, 299] width 22 height 22
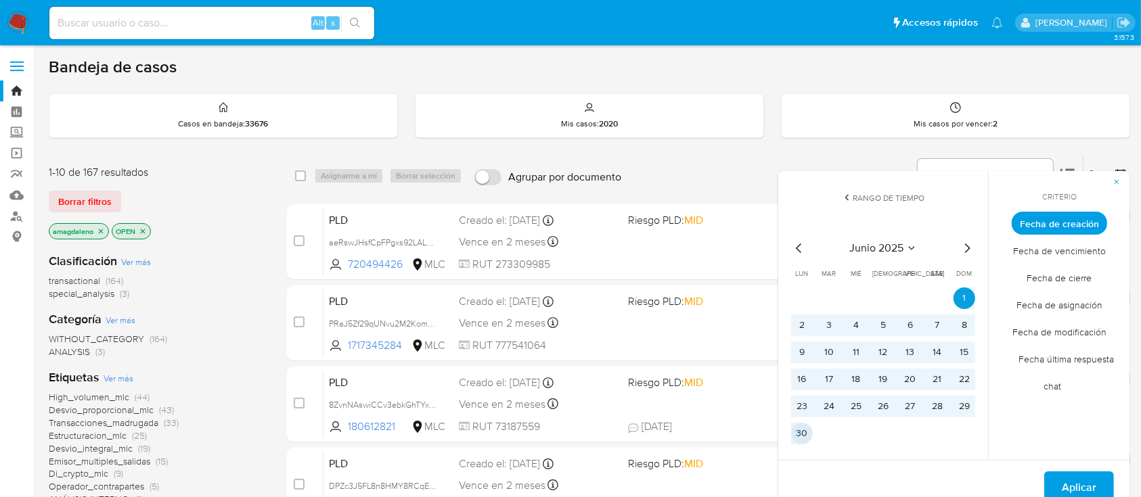
click at [804, 434] on button "30" at bounding box center [802, 434] width 22 height 22
click at [1081, 465] on span "Aplicar" at bounding box center [1079, 488] width 35 height 30
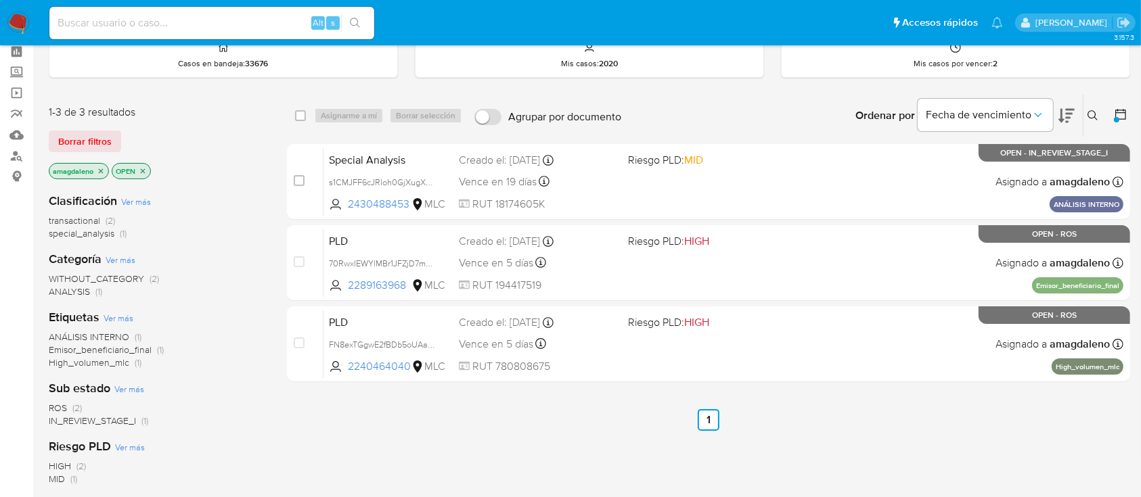
scroll to position [61, 0]
click at [100, 168] on icon "close-filter" at bounding box center [101, 170] width 8 height 8
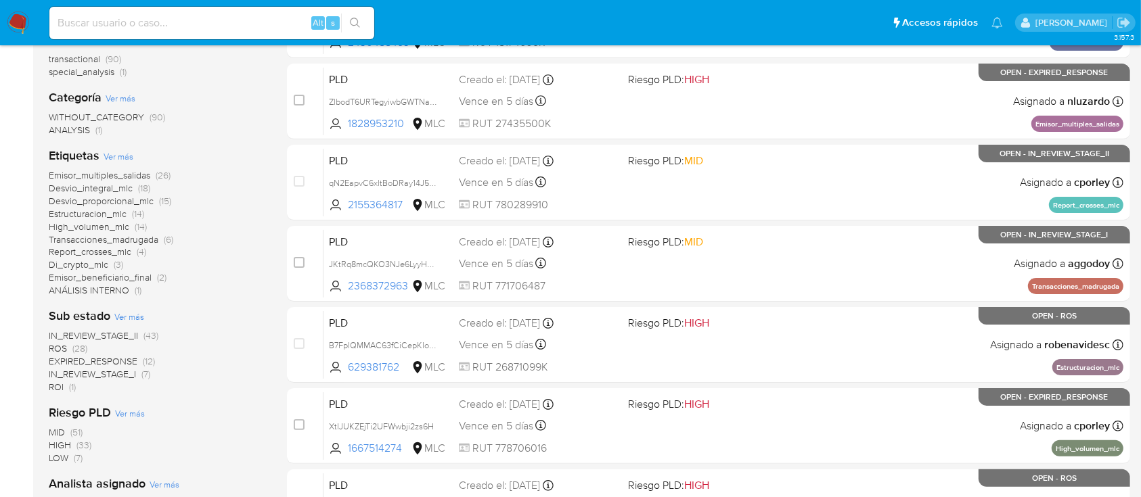
scroll to position [232, 0]
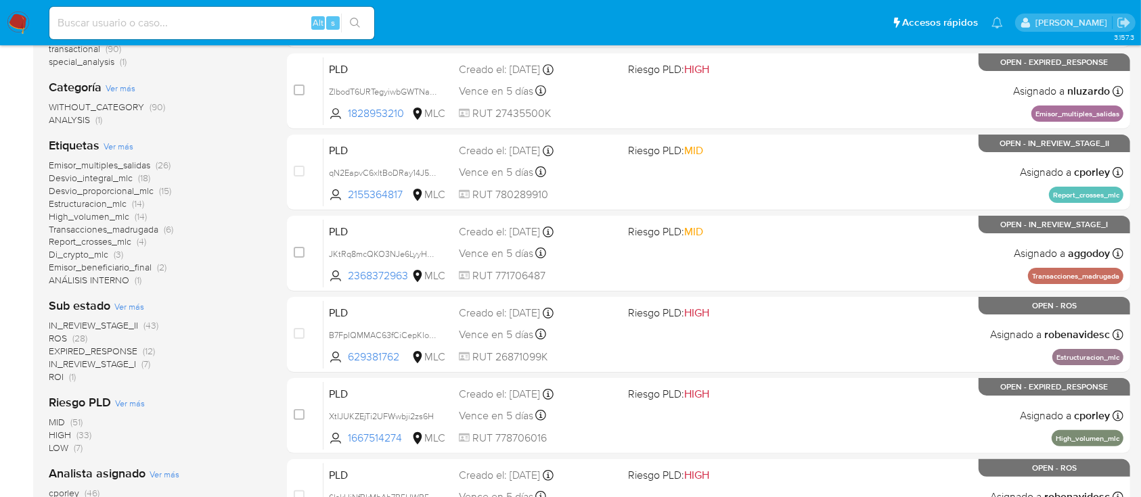
click at [87, 354] on span "EXPIRED_RESPONSE" at bounding box center [93, 351] width 89 height 14
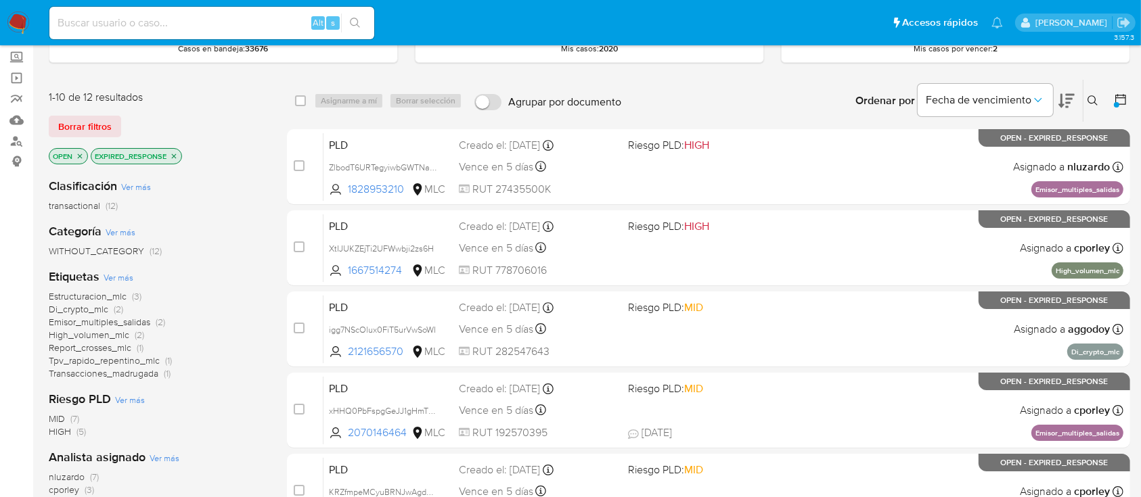
scroll to position [76, 0]
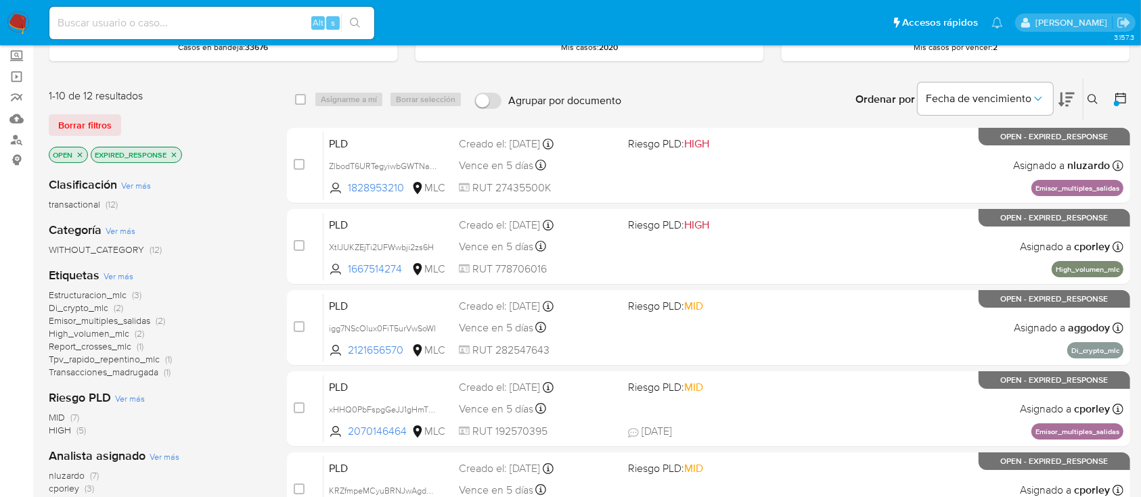
click at [175, 154] on icon "close-filter" at bounding box center [174, 155] width 8 height 8
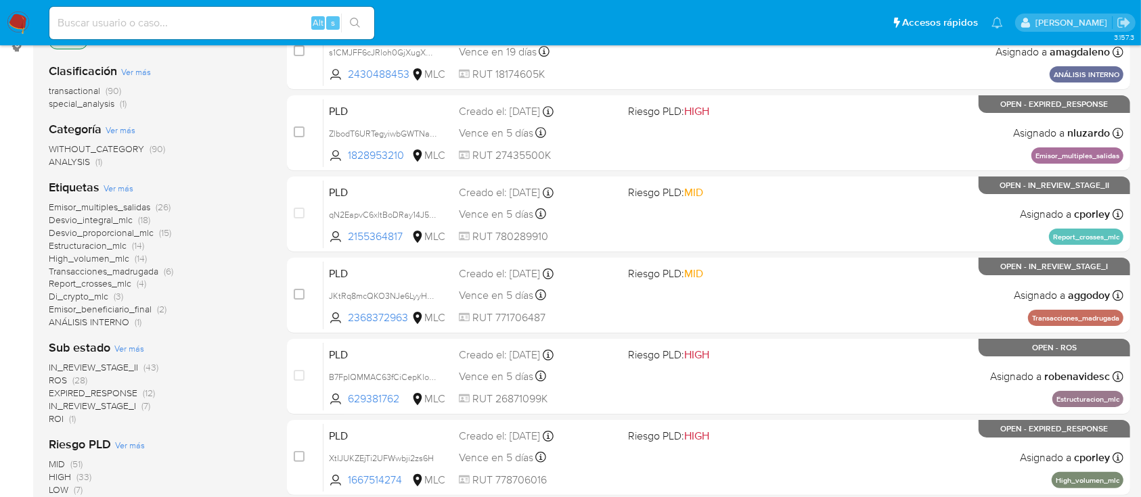
scroll to position [191, 0]
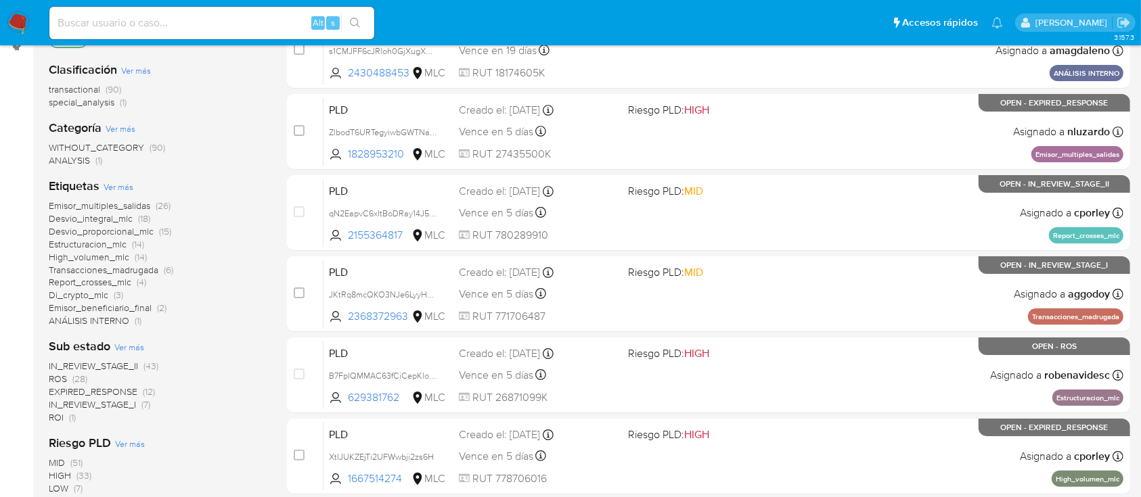
click at [104, 403] on span "IN_REVIEW_STAGE_I" at bounding box center [92, 405] width 87 height 14
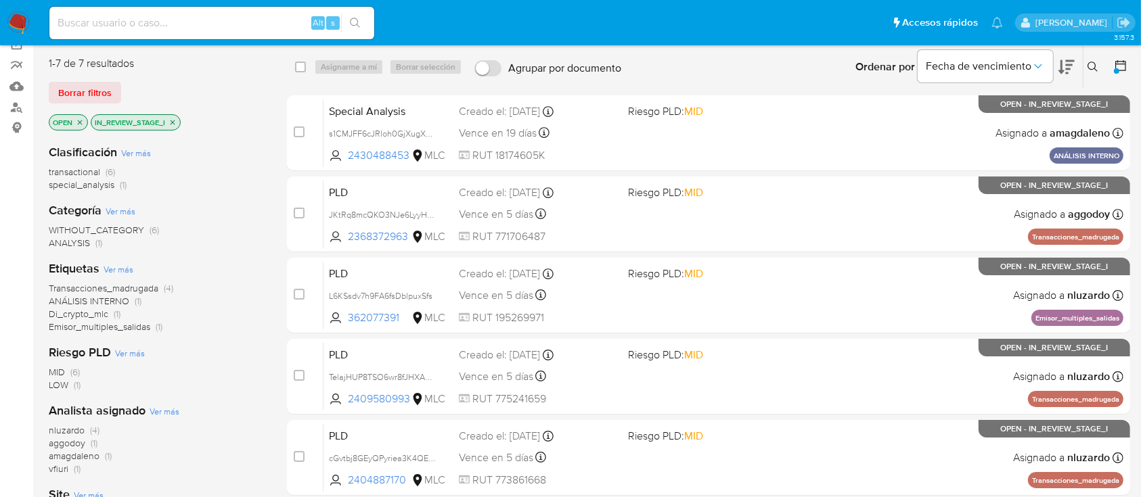
scroll to position [108, 0]
click at [170, 122] on icon "close-filter" at bounding box center [172, 123] width 8 height 8
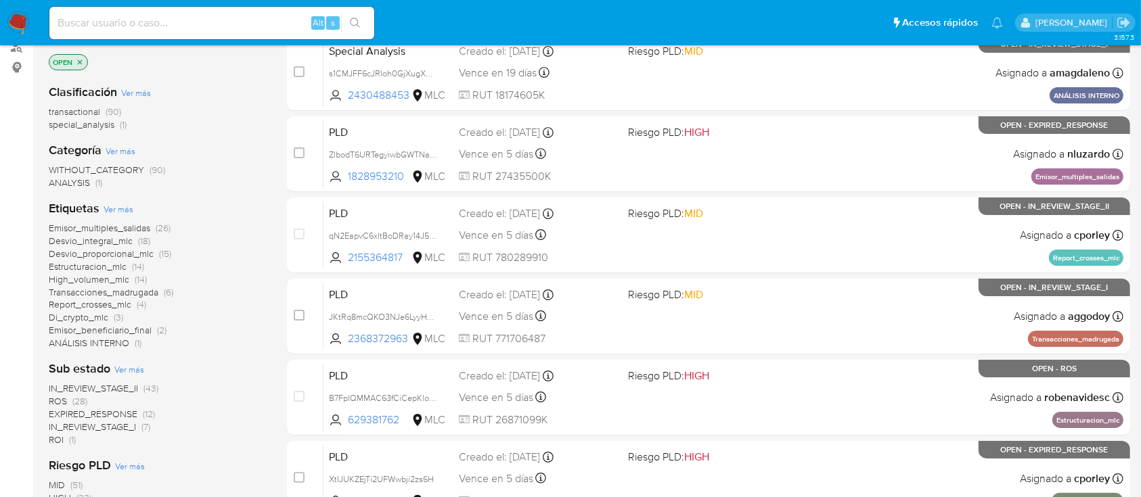
scroll to position [167, 0]
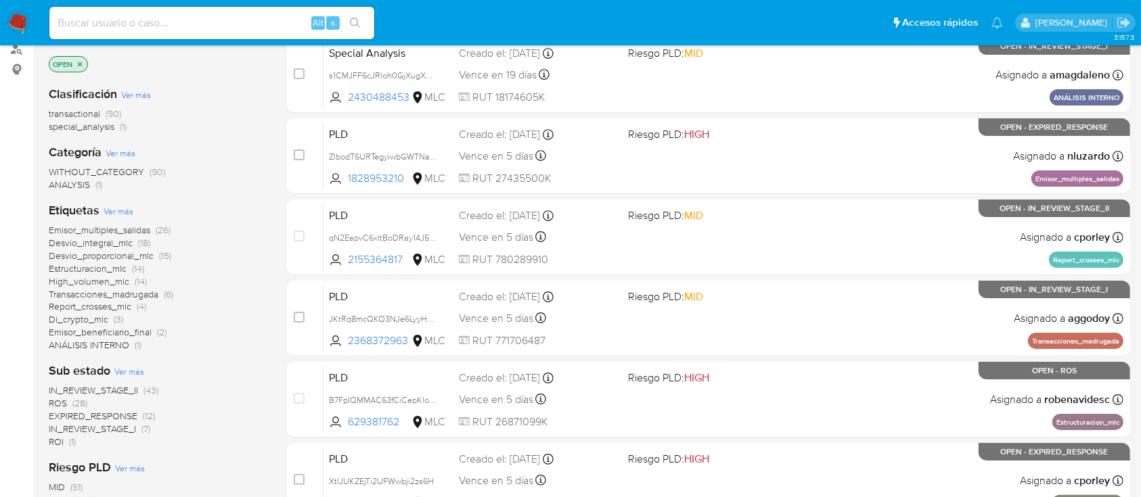
click at [87, 64] on div "OPEN" at bounding box center [68, 64] width 39 height 16
click at [83, 63] on icon "close-filter" at bounding box center [80, 64] width 8 height 8
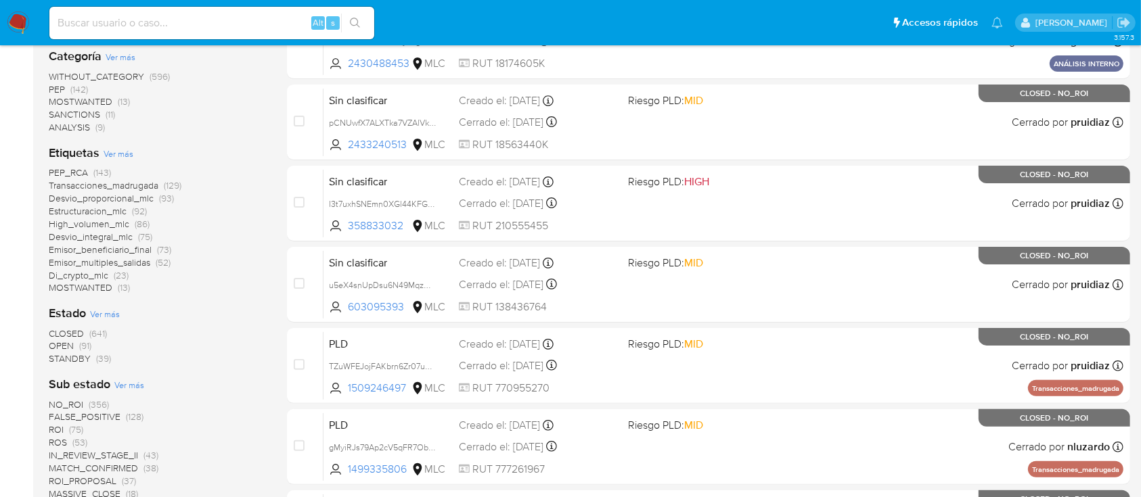
scroll to position [275, 0]
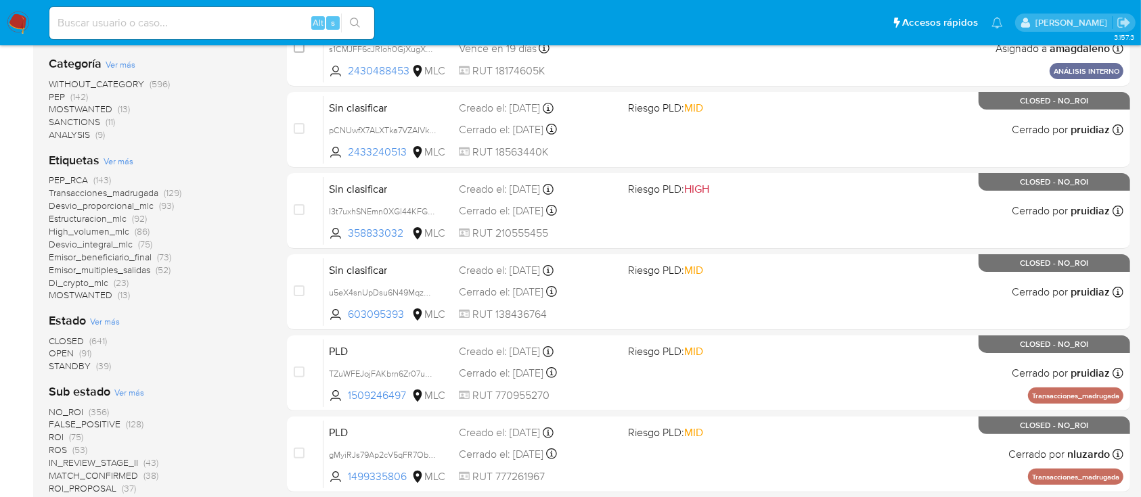
click at [56, 369] on span "STANDBY" at bounding box center [70, 366] width 42 height 14
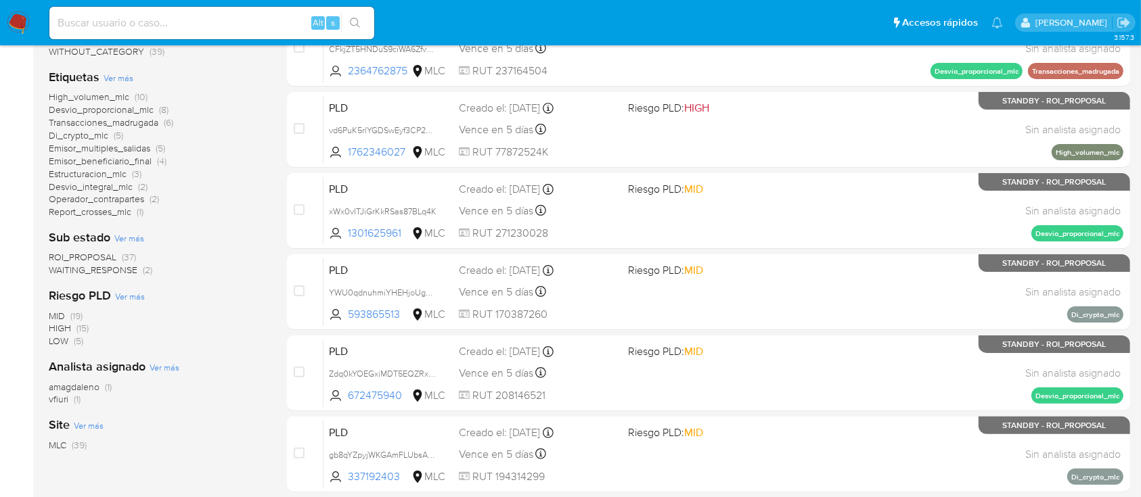
click at [77, 387] on span "amagdaleno" at bounding box center [74, 387] width 51 height 14
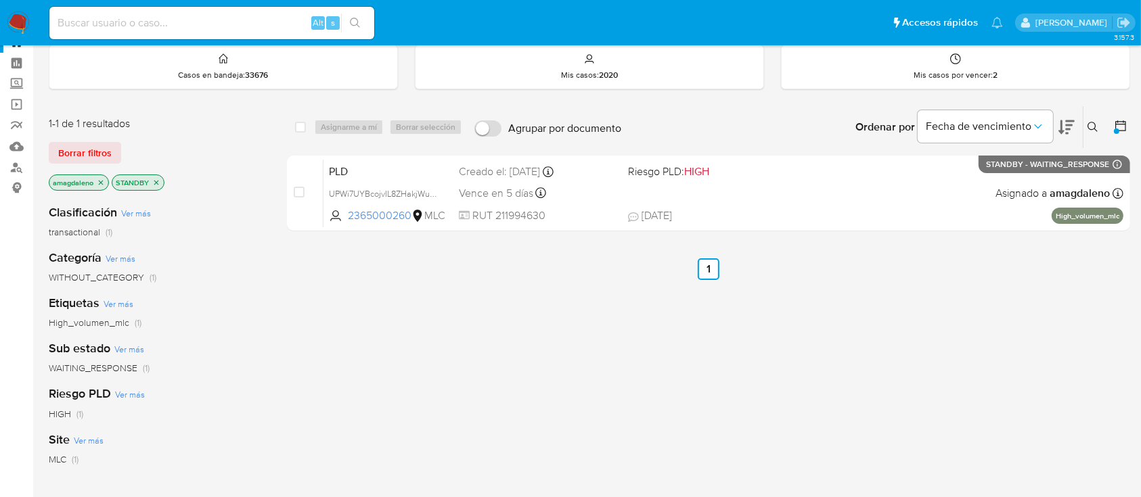
scroll to position [48, 0]
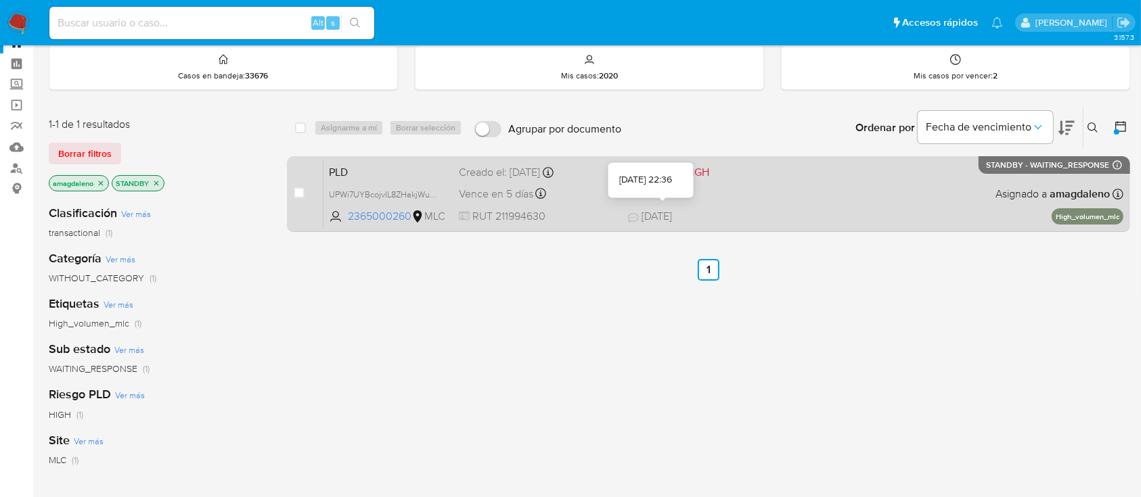
click at [628, 217] on icon at bounding box center [633, 217] width 11 height 9
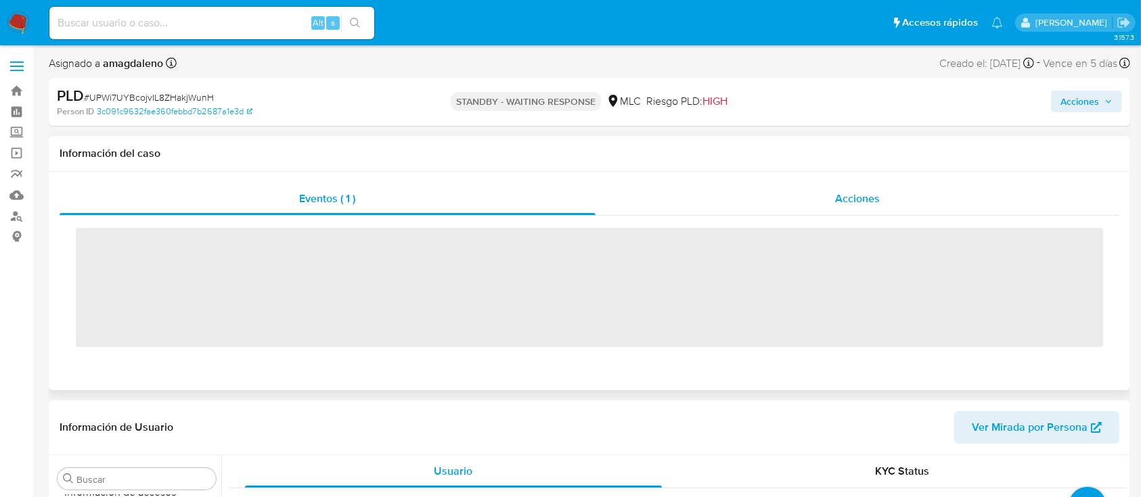
scroll to position [572, 0]
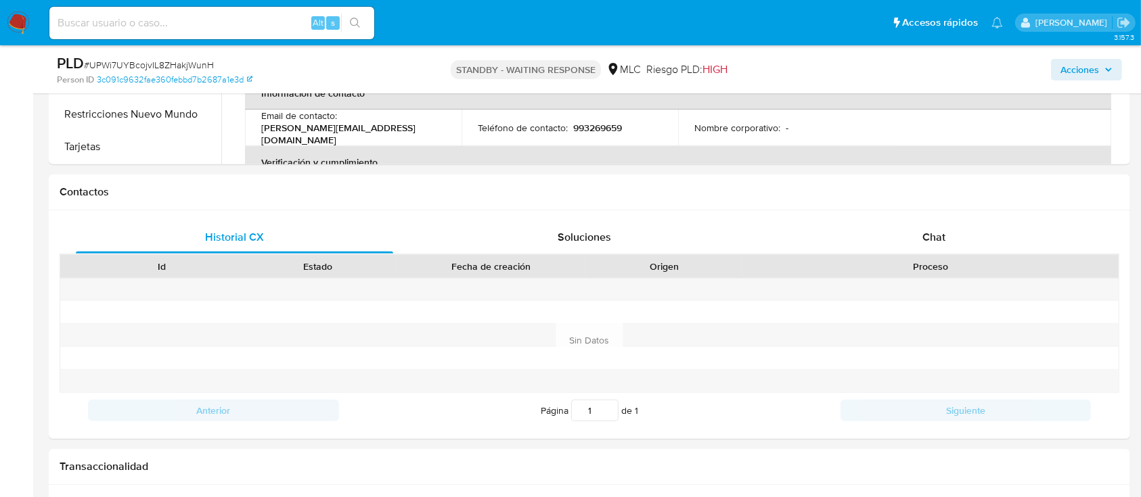
select select "10"
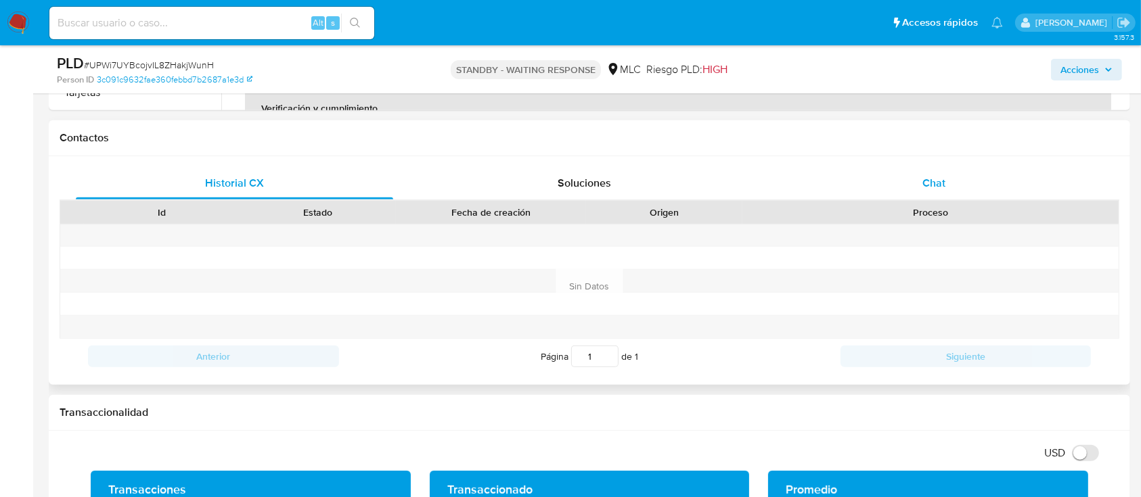
click at [907, 188] on div "Chat" at bounding box center [933, 183] width 317 height 32
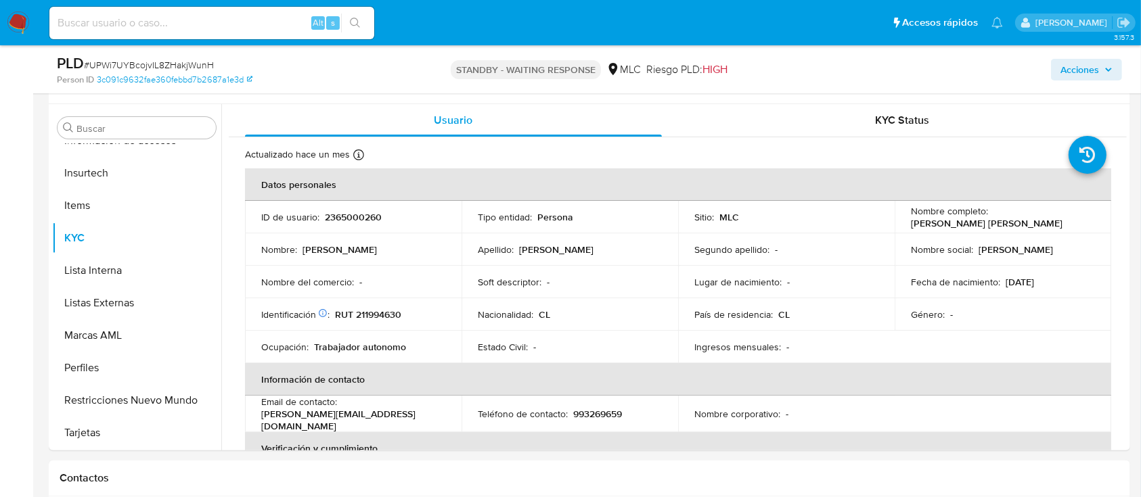
scroll to position [263, 0]
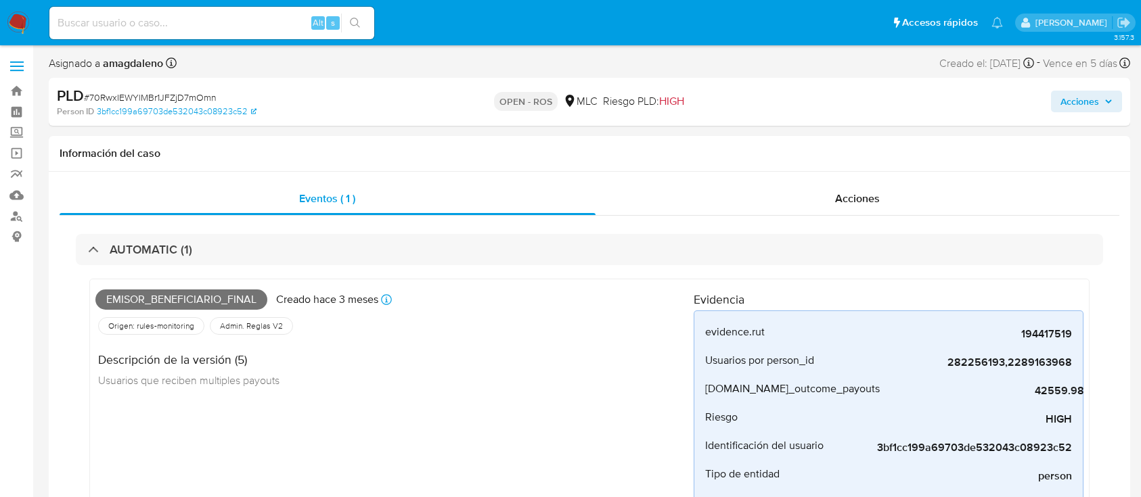
select select "10"
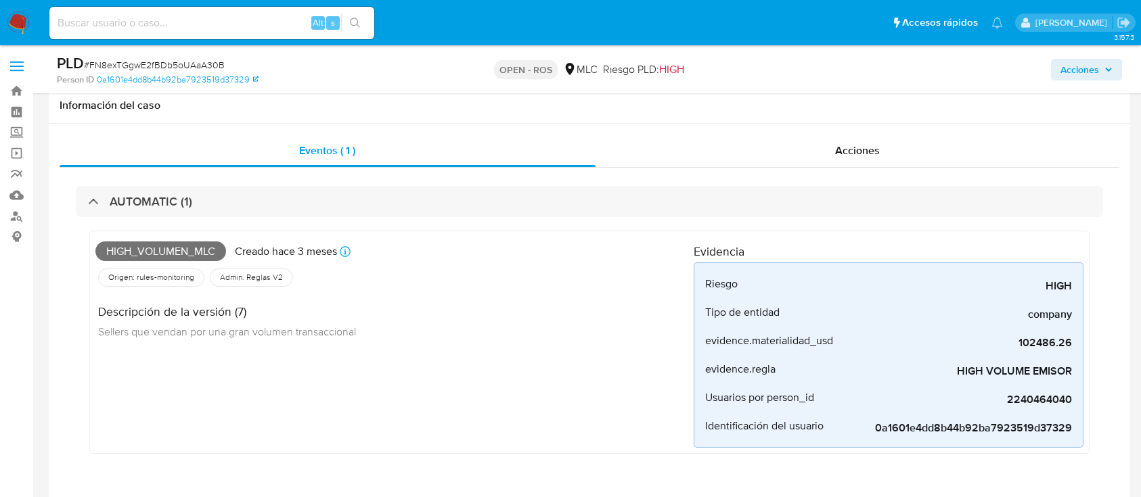
select select "10"
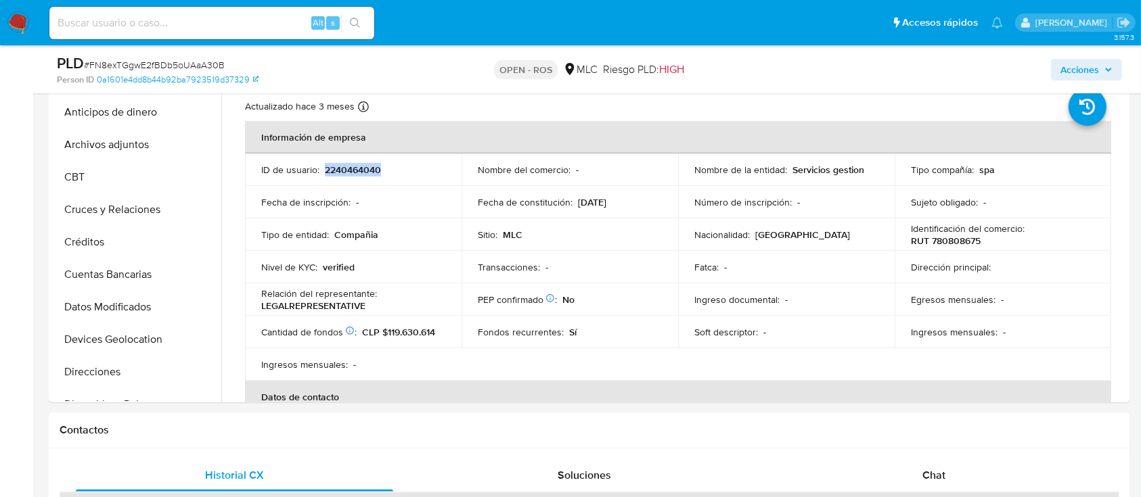
scroll to position [572, 0]
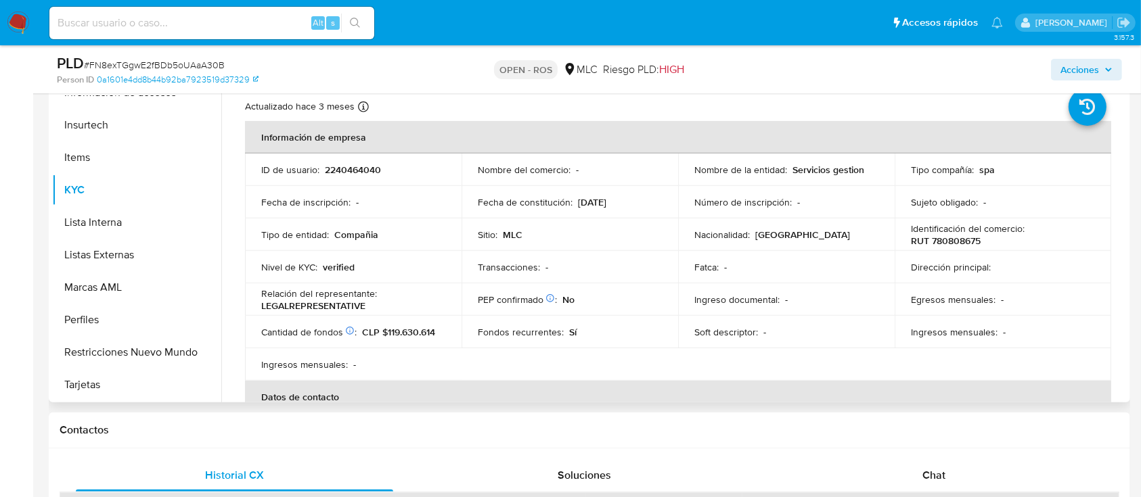
click at [963, 243] on p "RUT 780808675" at bounding box center [946, 241] width 70 height 12
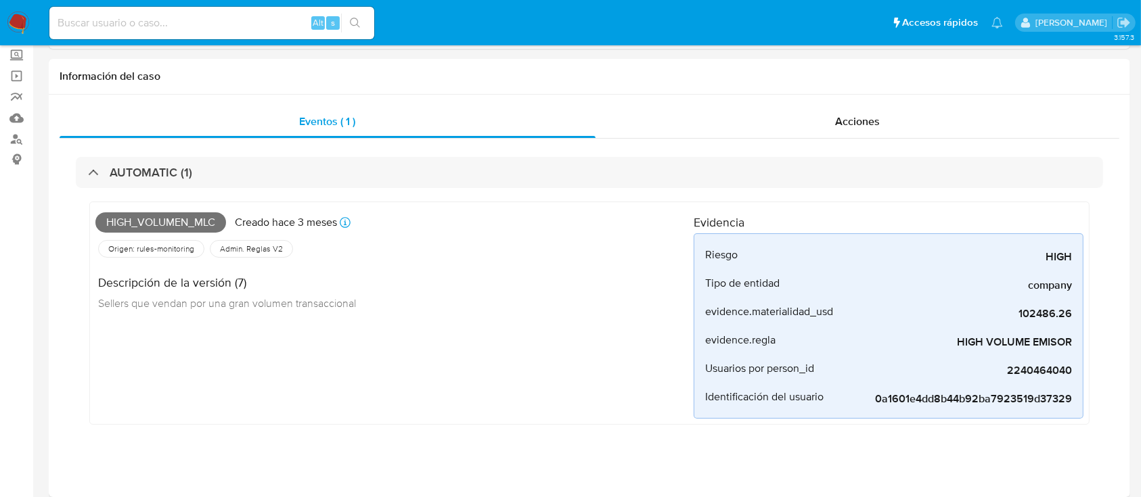
scroll to position [0, 0]
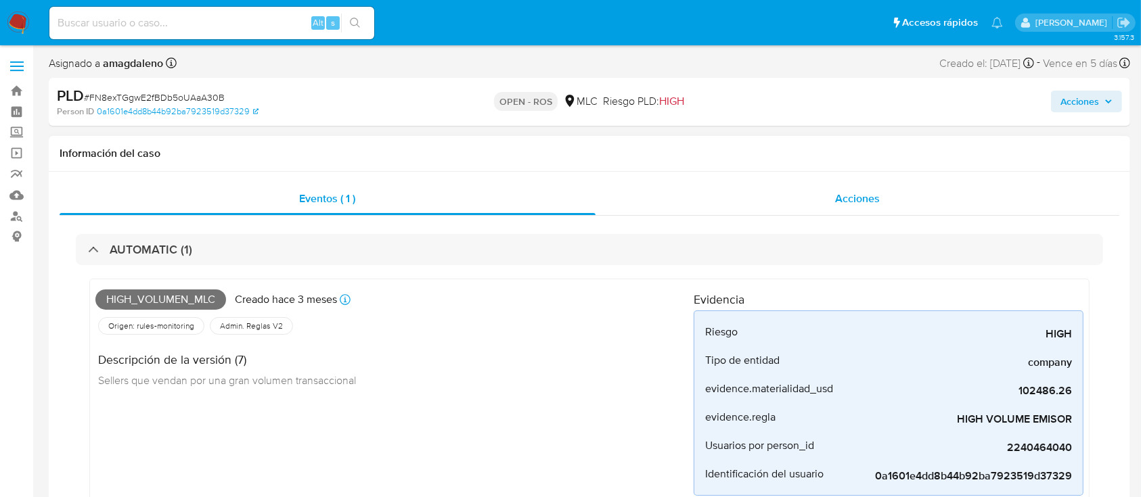
click at [678, 204] on div "Acciones" at bounding box center [857, 199] width 524 height 32
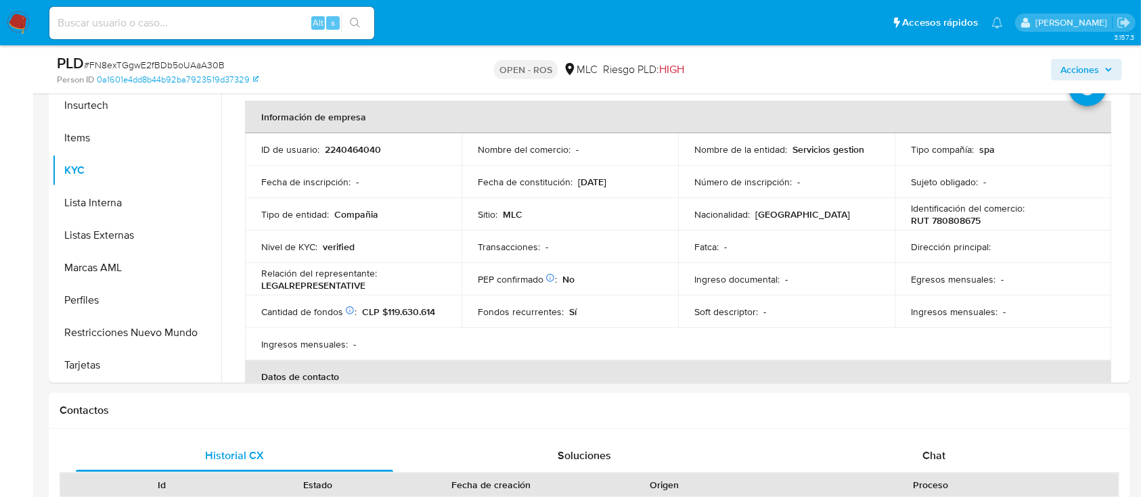
scroll to position [417, 0]
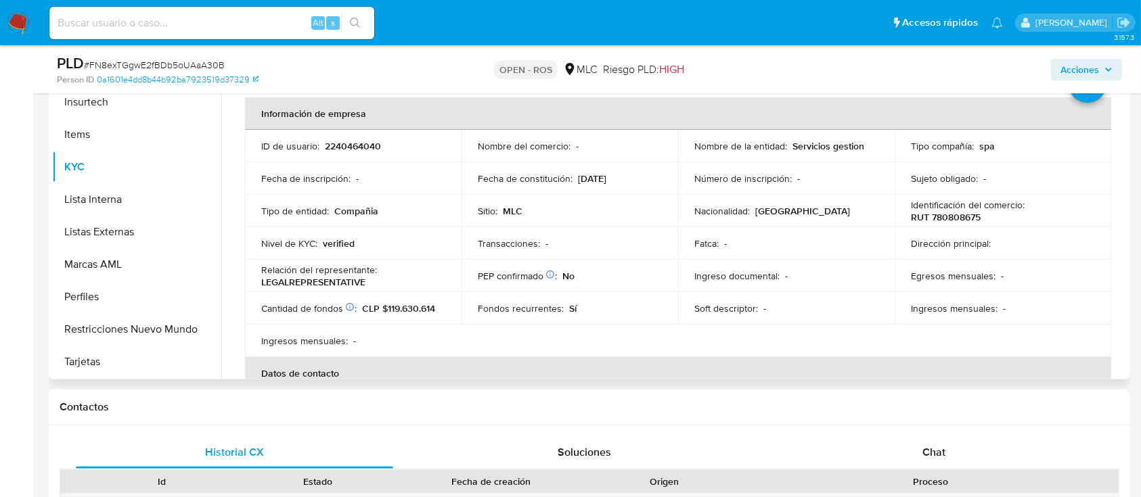
drag, startPoint x: 1120, startPoint y: 121, endPoint x: 1120, endPoint y: 192, distance: 71.0
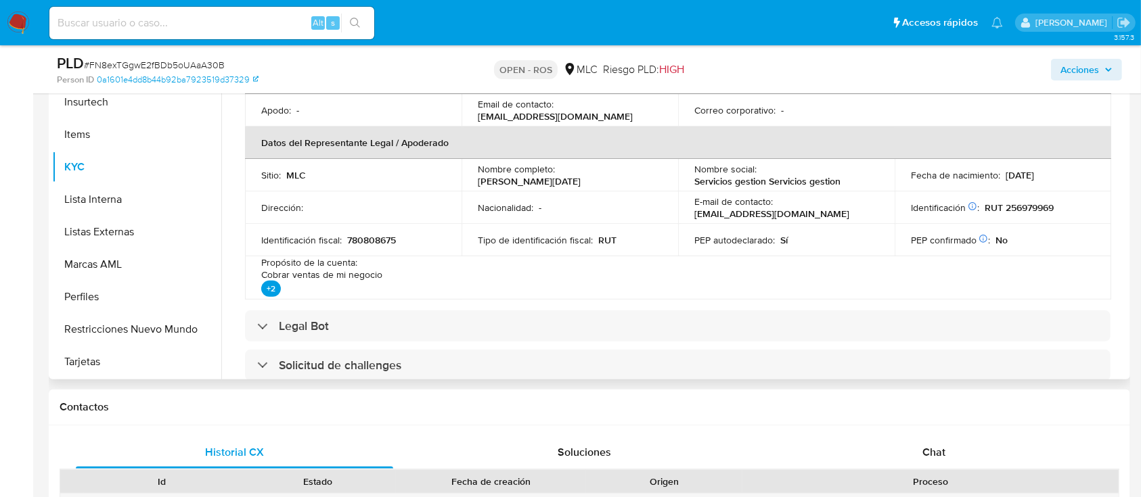
scroll to position [298, 0]
click at [520, 179] on p "[PERSON_NAME] [PERSON_NAME]" at bounding box center [529, 179] width 103 height 12
copy div "Nombre completo : Jose Domingo Aular Salazar"
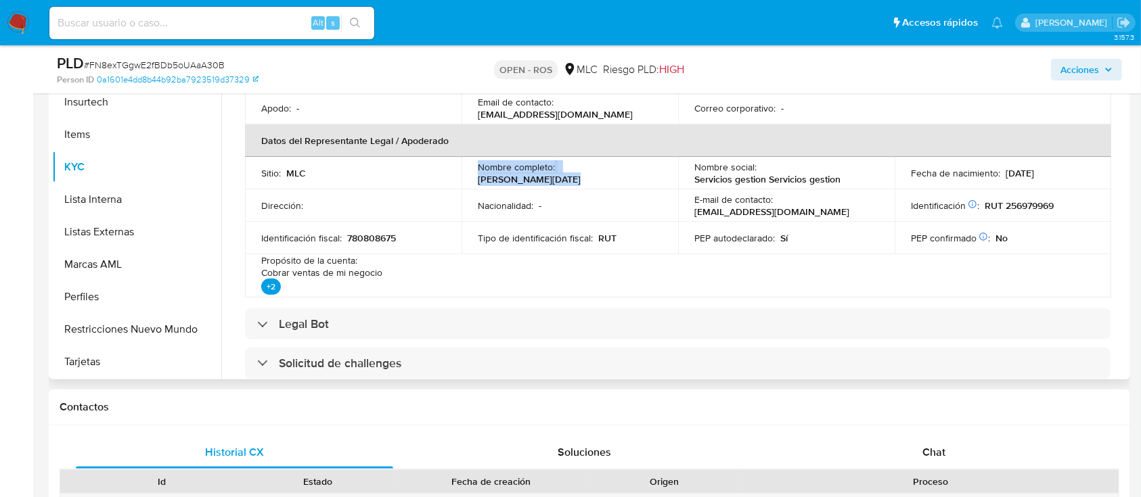
click at [518, 179] on p "[PERSON_NAME] [PERSON_NAME]" at bounding box center [529, 179] width 103 height 12
drag, startPoint x: 478, startPoint y: 181, endPoint x: 598, endPoint y: 183, distance: 119.8
click at [598, 183] on div "Nombre completo : Jose Domingo Aular Salazar" at bounding box center [570, 173] width 184 height 24
copy p "[PERSON_NAME] [PERSON_NAME]"
click at [1020, 204] on p "RUT 256979969" at bounding box center [1018, 206] width 69 height 12
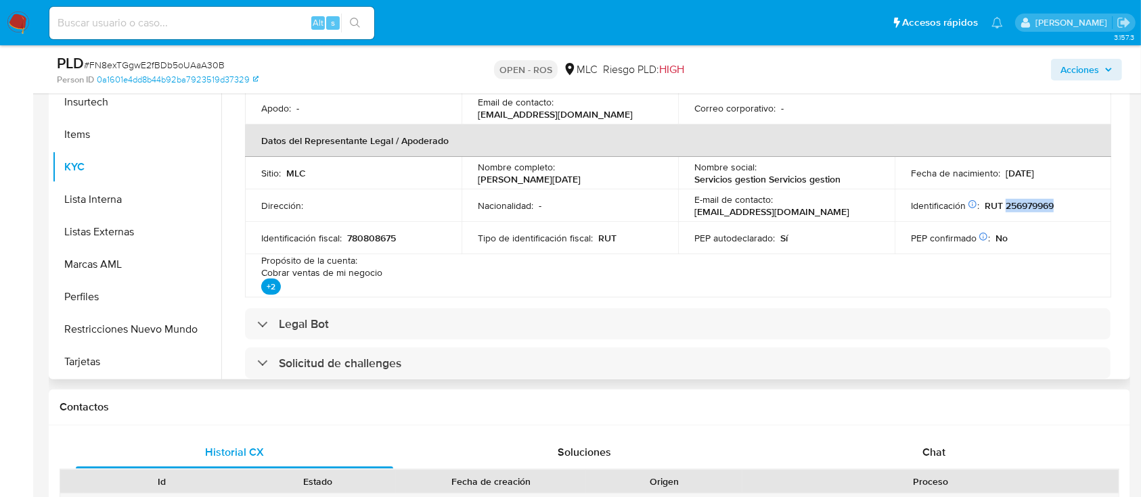
click at [1020, 204] on p "RUT 256979969" at bounding box center [1018, 206] width 69 height 12
copy p "256979969"
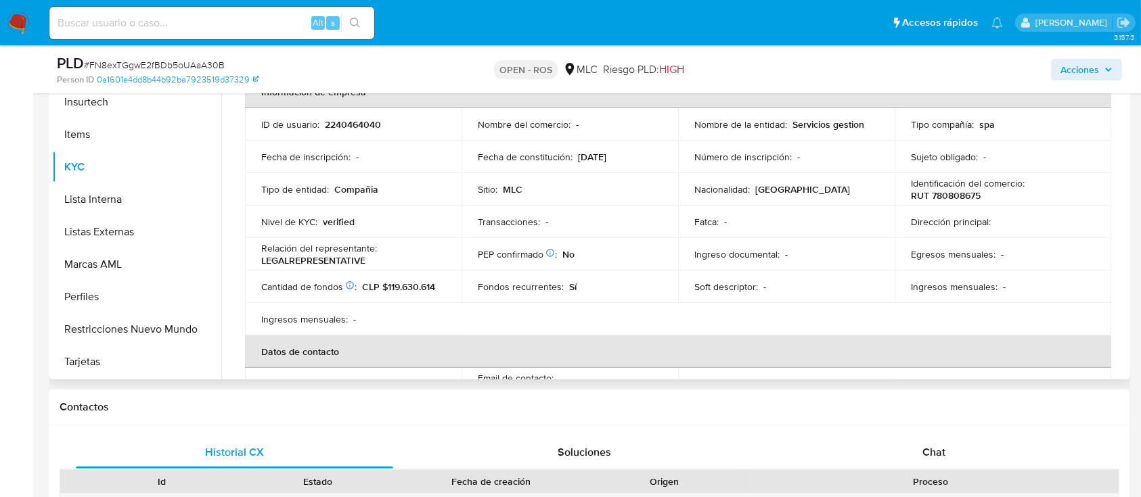
scroll to position [19, 0]
click at [365, 124] on p "2240464040" at bounding box center [353, 127] width 56 height 12
copy p "2240464040"
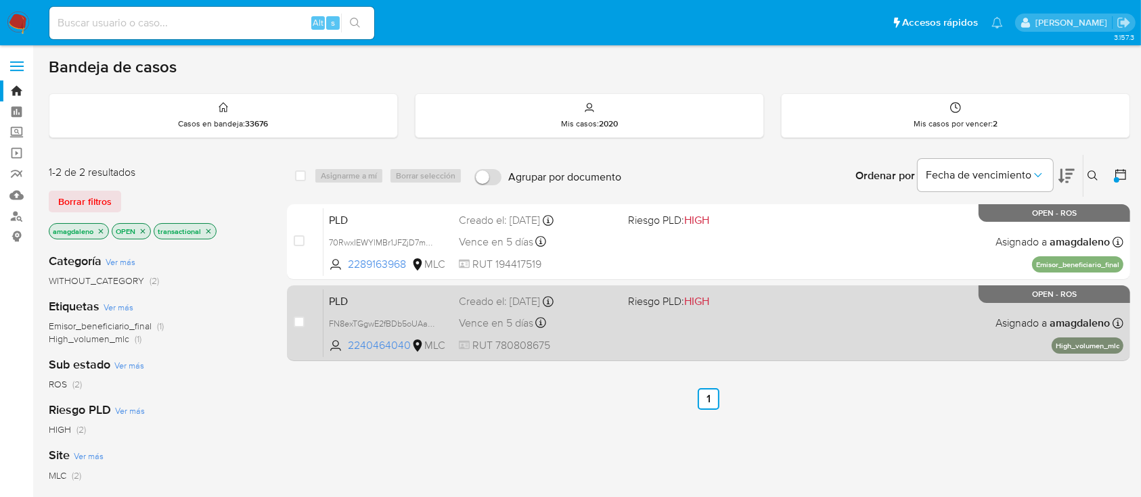
click at [618, 321] on div "PLD FN8exTGgwE2fBDb5oUAaA30B 2240464040 MLC Riesgo PLD: HIGH Creado el: [DATE] …" at bounding box center [723, 323] width 800 height 68
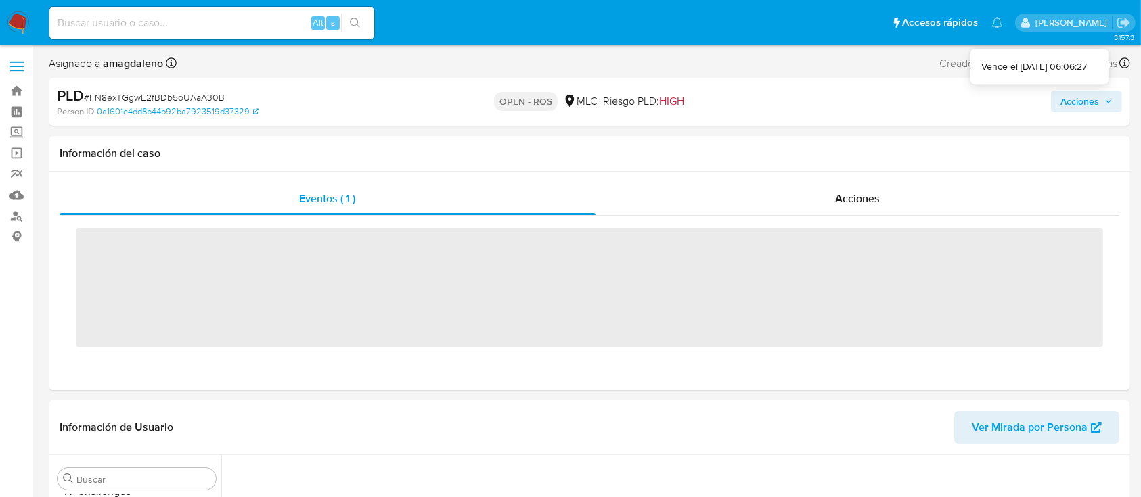
scroll to position [572, 0]
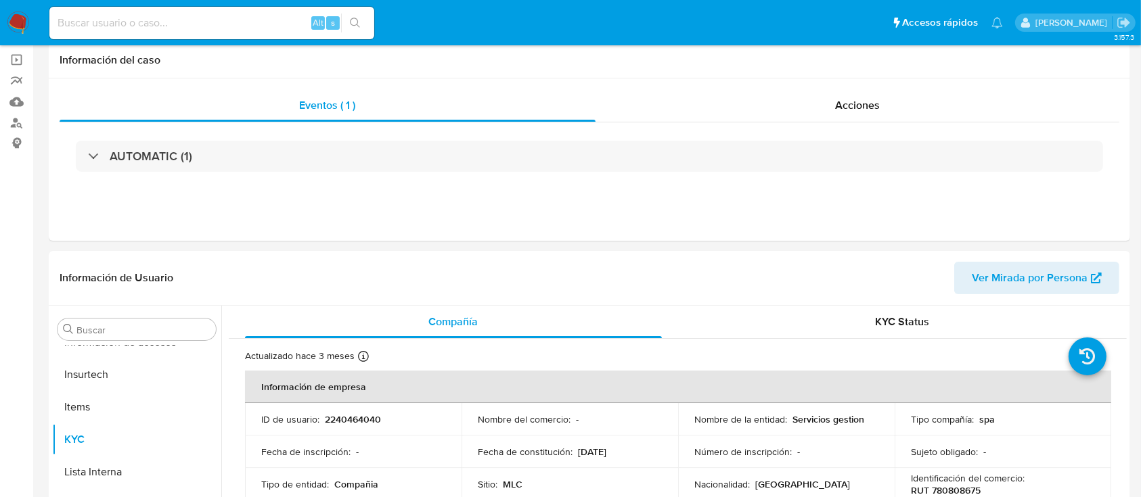
select select "10"
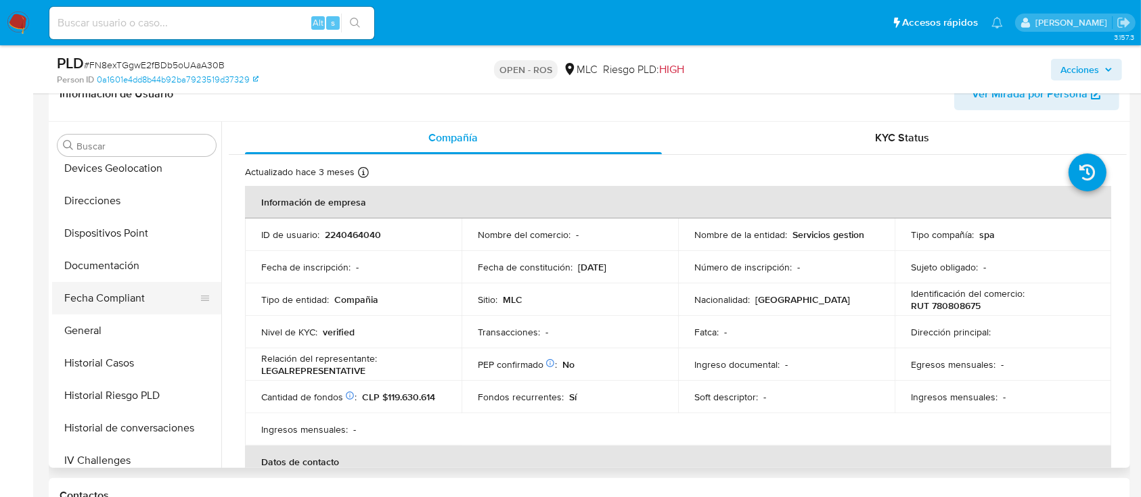
scroll to position [238, 0]
click at [181, 352] on button "Historial Casos" at bounding box center [131, 362] width 158 height 32
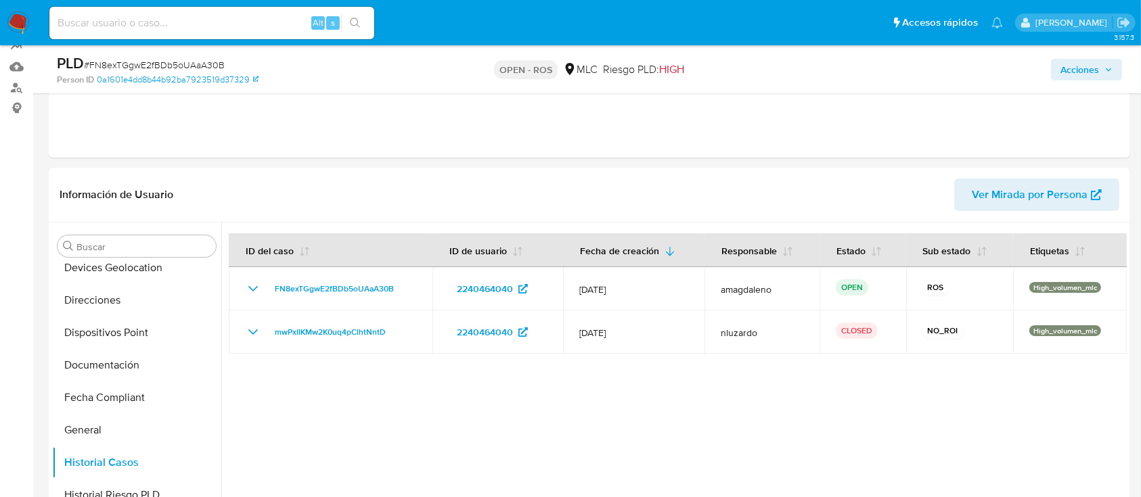
scroll to position [0, 0]
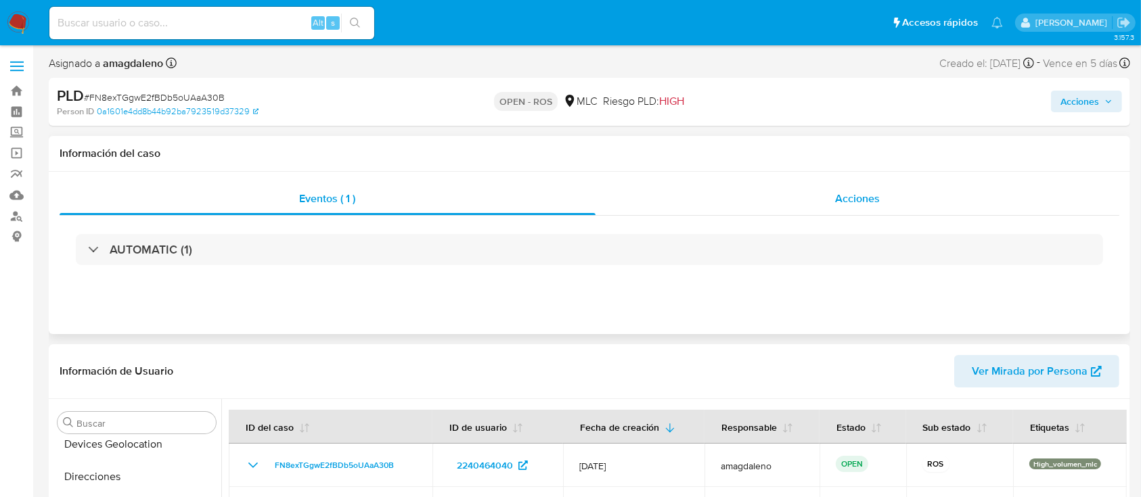
click at [666, 202] on div "Acciones" at bounding box center [857, 199] width 524 height 32
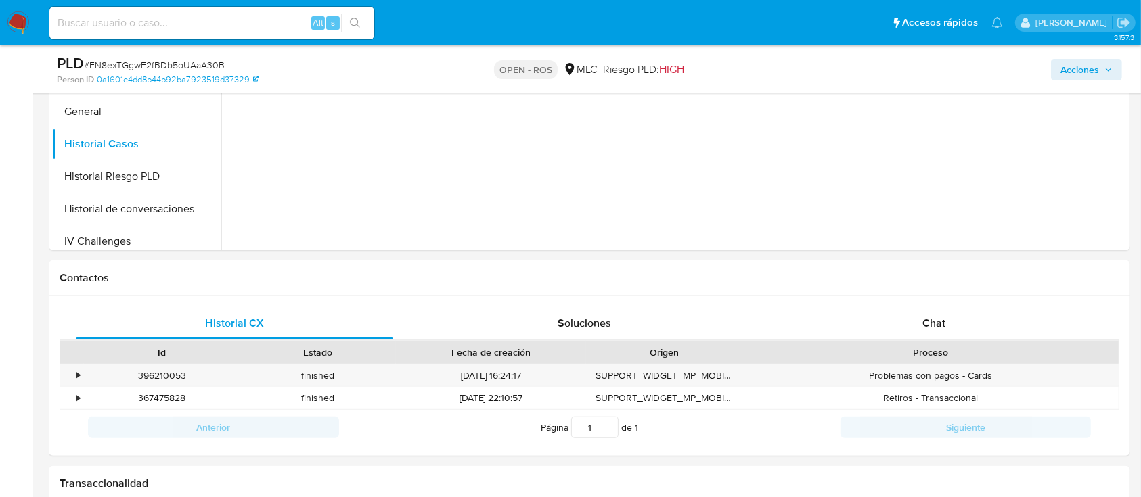
scroll to position [557, 0]
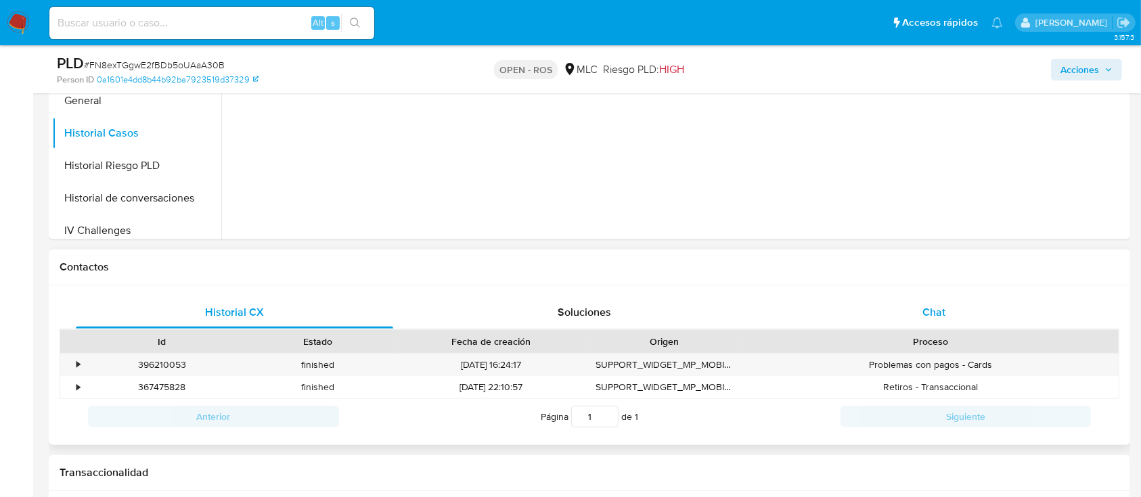
click at [912, 321] on div "Chat" at bounding box center [933, 312] width 317 height 32
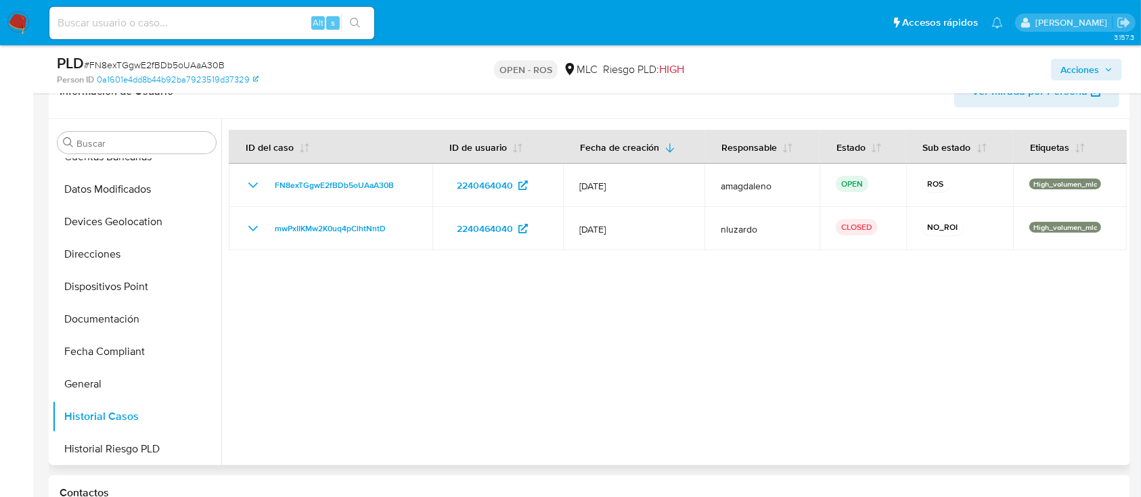
scroll to position [176, 0]
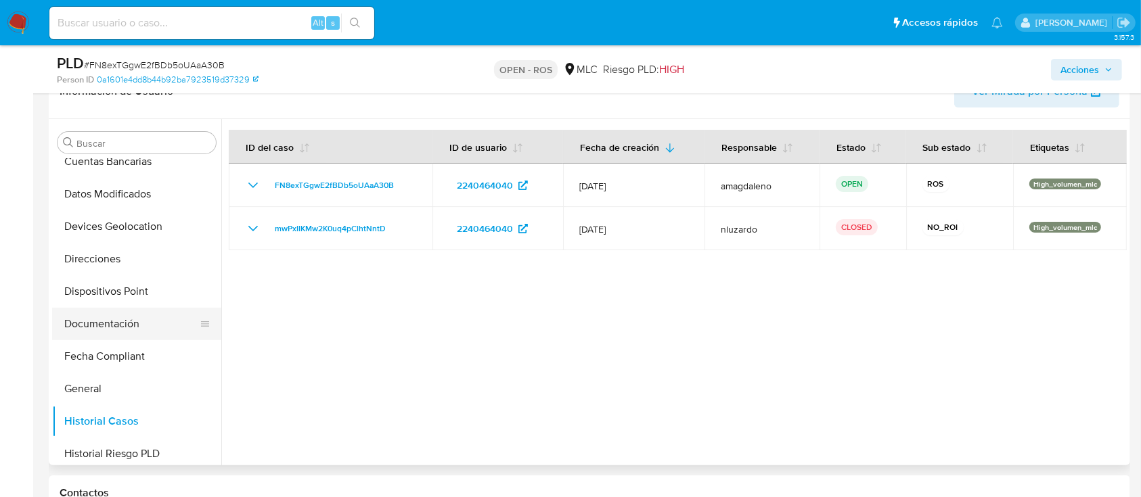
click at [161, 319] on button "Documentación" at bounding box center [131, 324] width 158 height 32
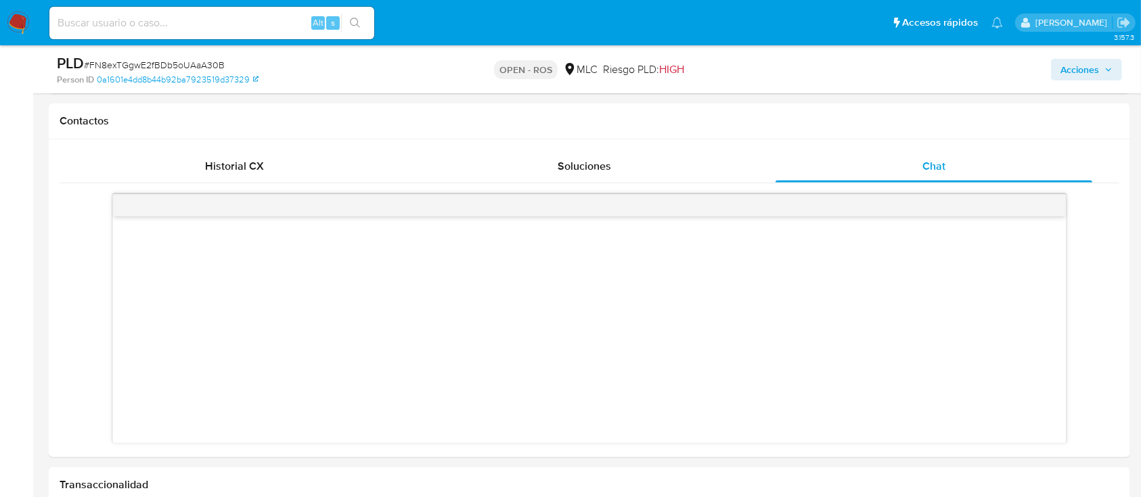
scroll to position [707, 0]
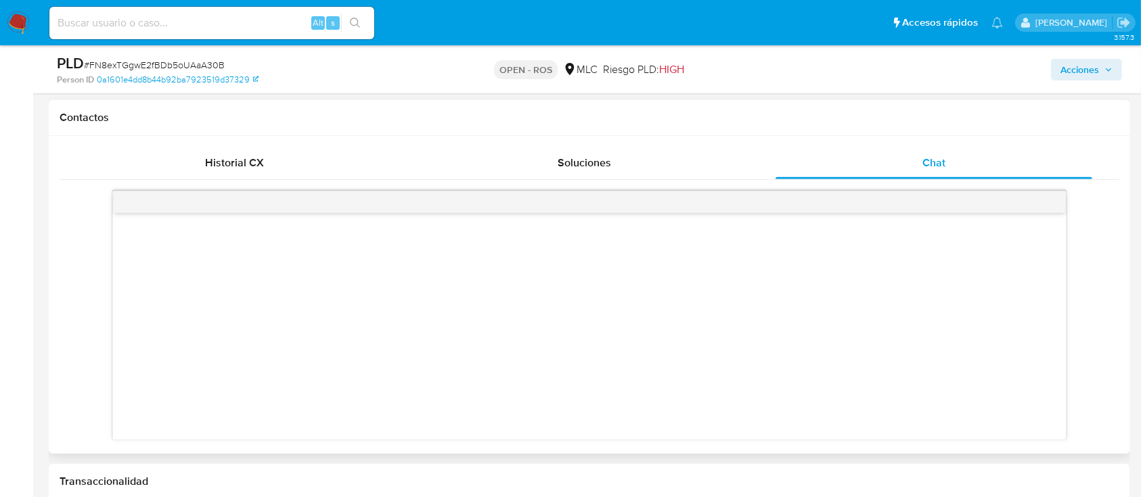
click at [440, 270] on div at bounding box center [589, 326] width 952 height 227
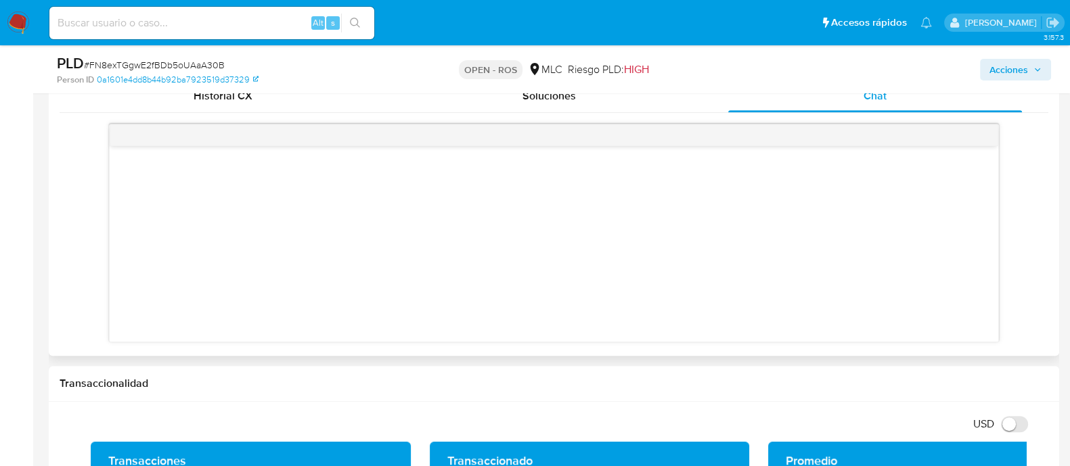
scroll to position [176, 0]
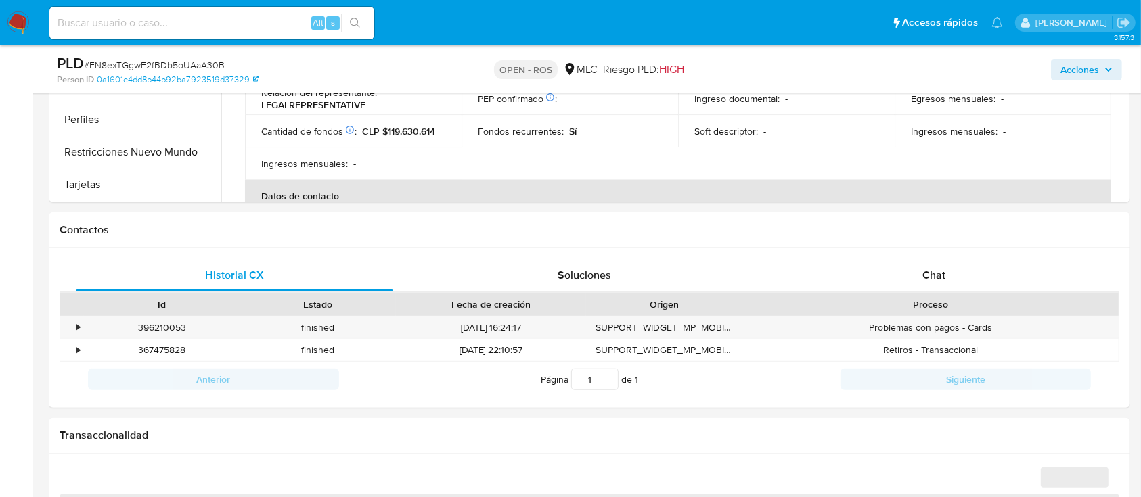
scroll to position [597, 0]
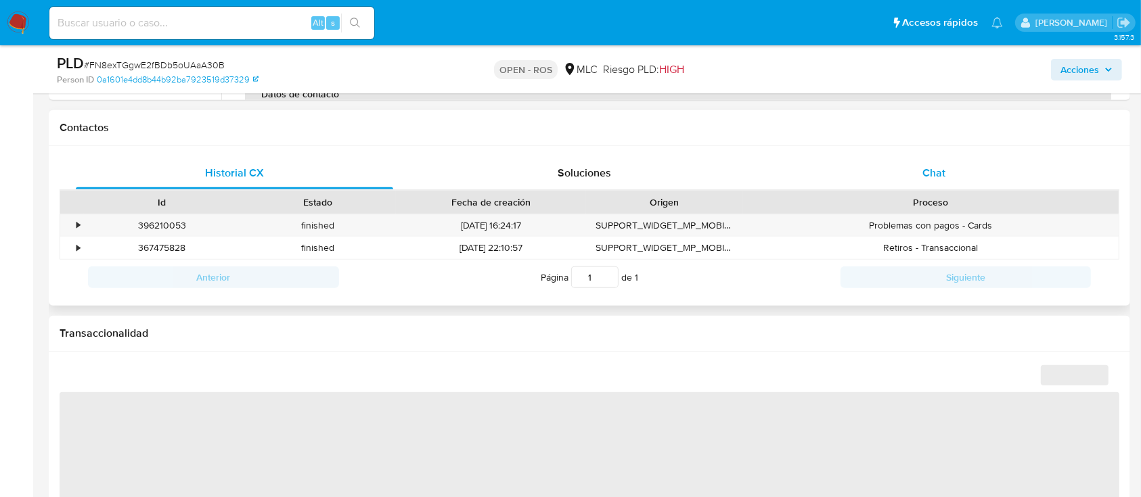
select select "10"
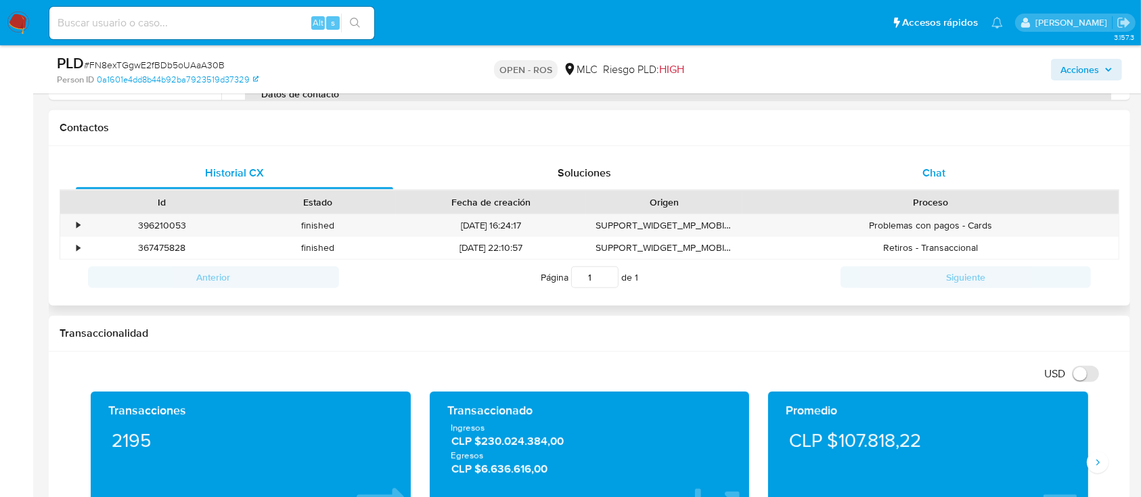
click at [909, 171] on div "Chat" at bounding box center [933, 173] width 317 height 32
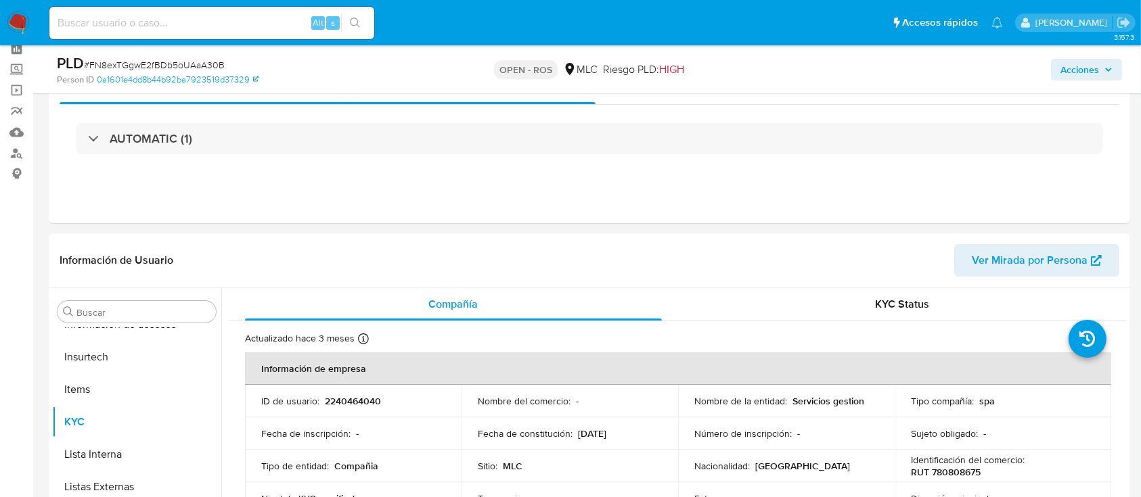
scroll to position [0, 0]
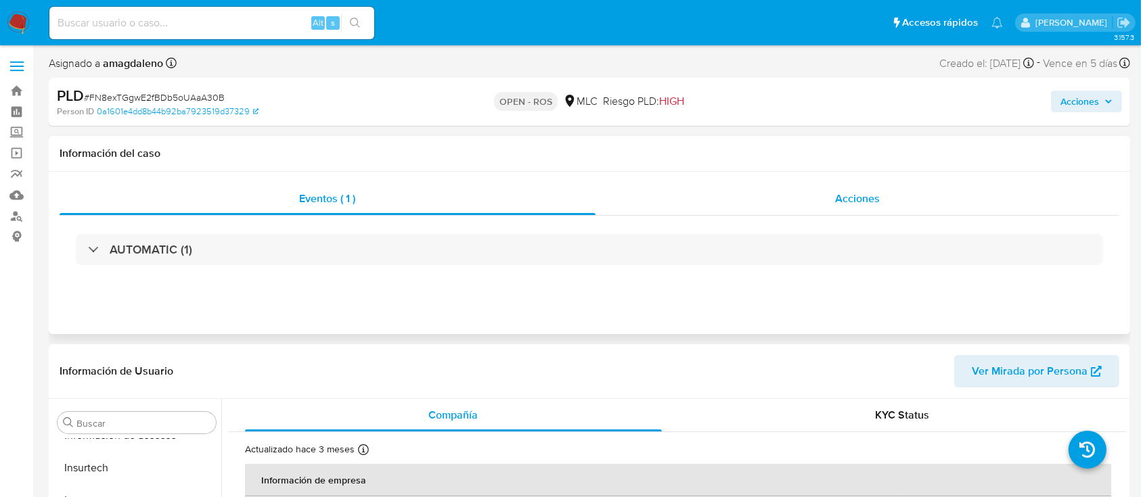
click at [701, 209] on div "Acciones" at bounding box center [857, 199] width 524 height 32
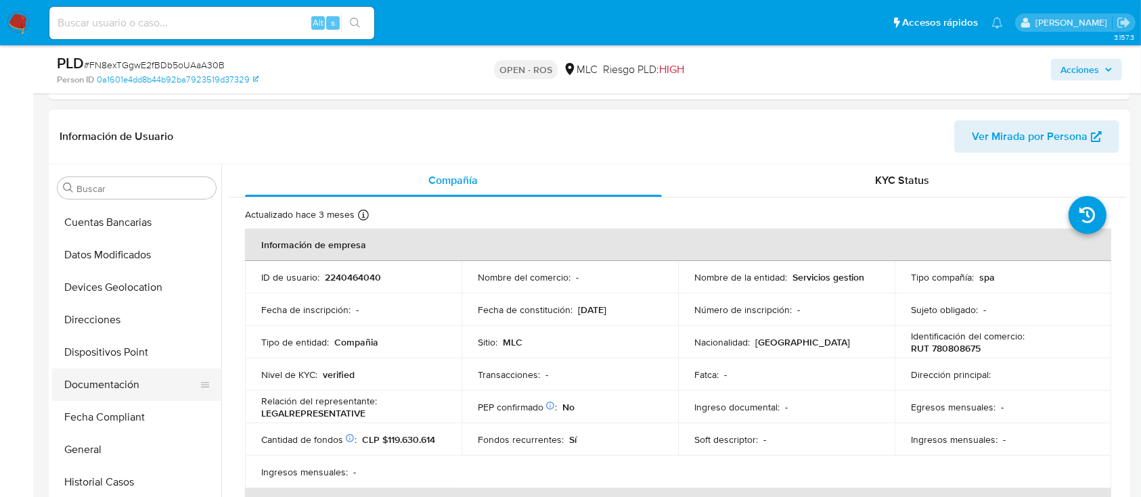
scroll to position [221, 0]
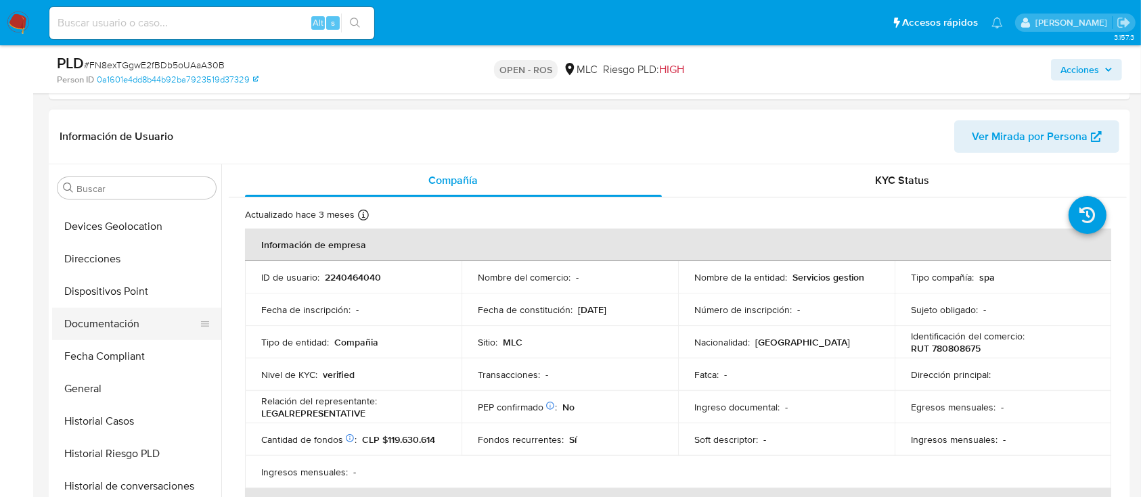
click at [145, 322] on button "Documentación" at bounding box center [131, 324] width 158 height 32
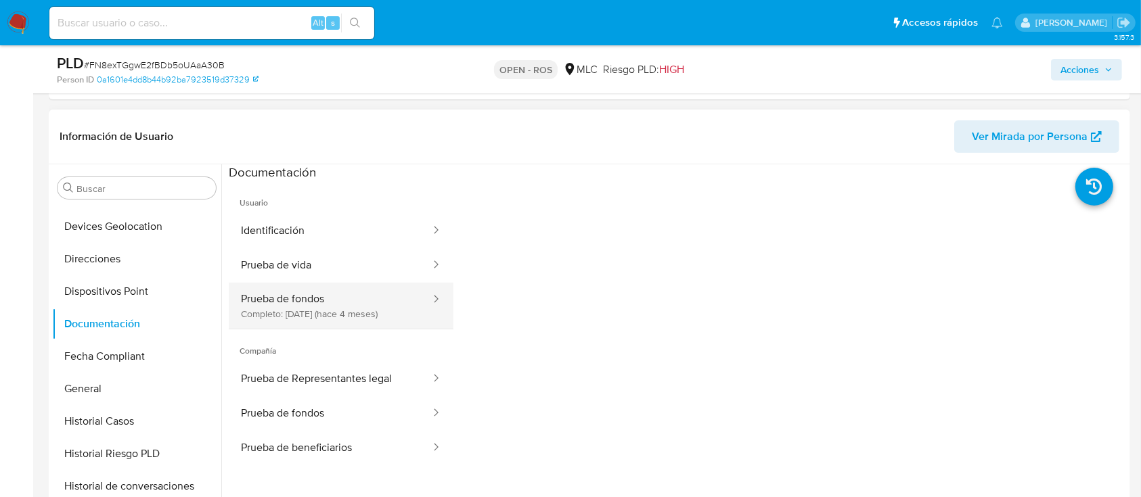
click at [360, 305] on button "Prueba de fondos Completo: 25/04/2025 (hace 4 meses)" at bounding box center [330, 306] width 203 height 46
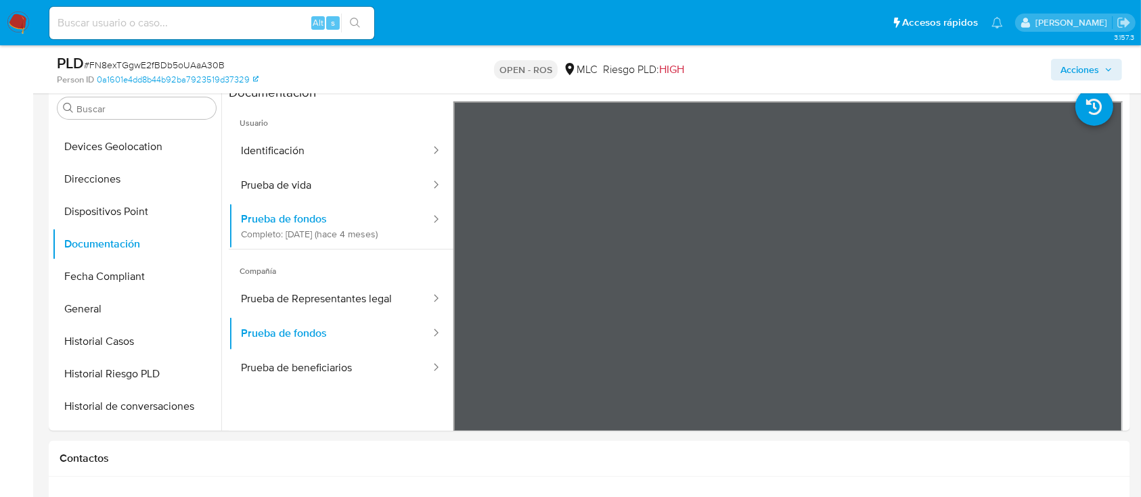
scroll to position [362, 0]
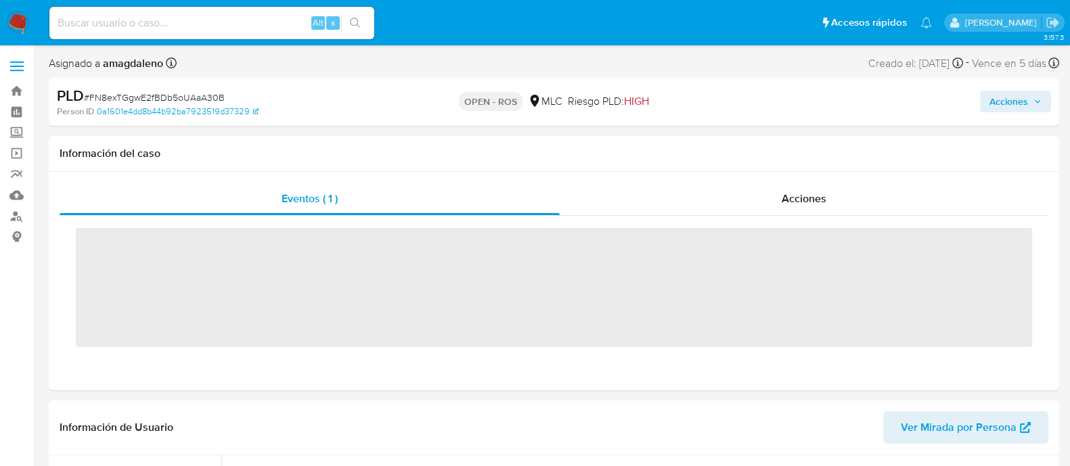
scroll to position [571, 0]
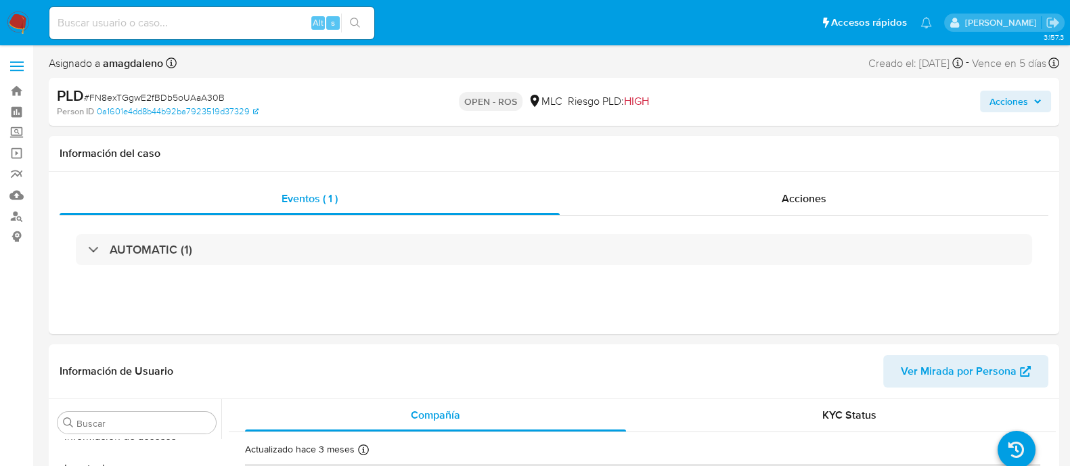
select select "10"
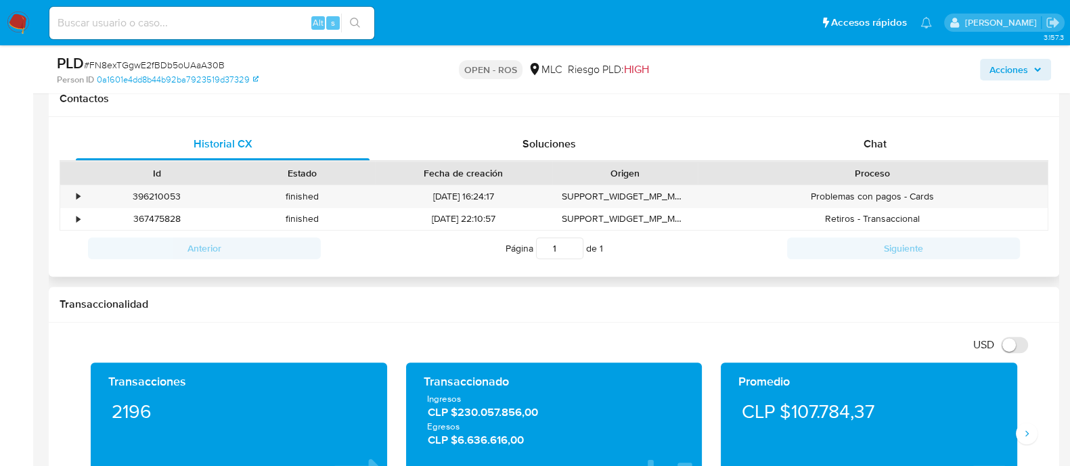
scroll to position [616, 0]
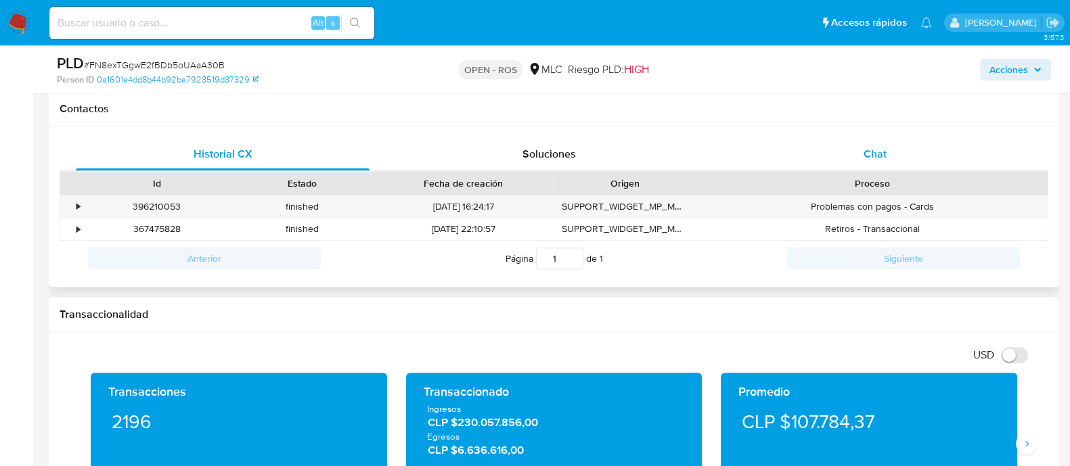
click at [846, 154] on div "Chat" at bounding box center [875, 154] width 294 height 32
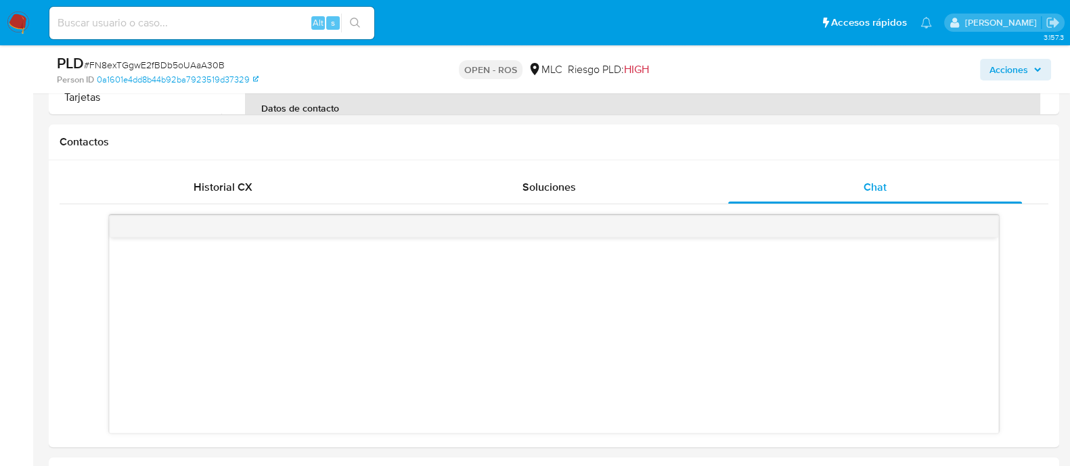
scroll to position [587, 0]
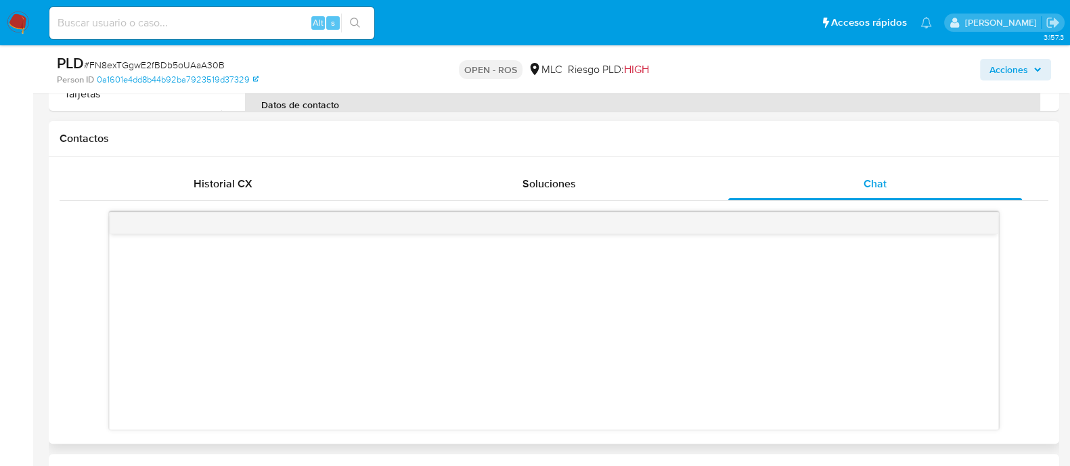
click at [727, 309] on div at bounding box center [554, 332] width 888 height 196
click at [549, 171] on div "Soluciones" at bounding box center [549, 184] width 294 height 32
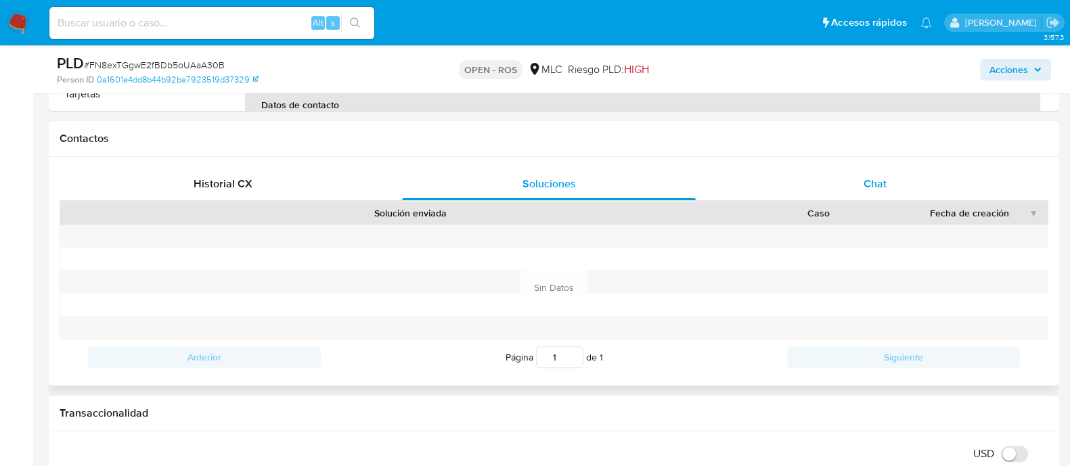
click at [846, 180] on div "Chat" at bounding box center [875, 184] width 294 height 32
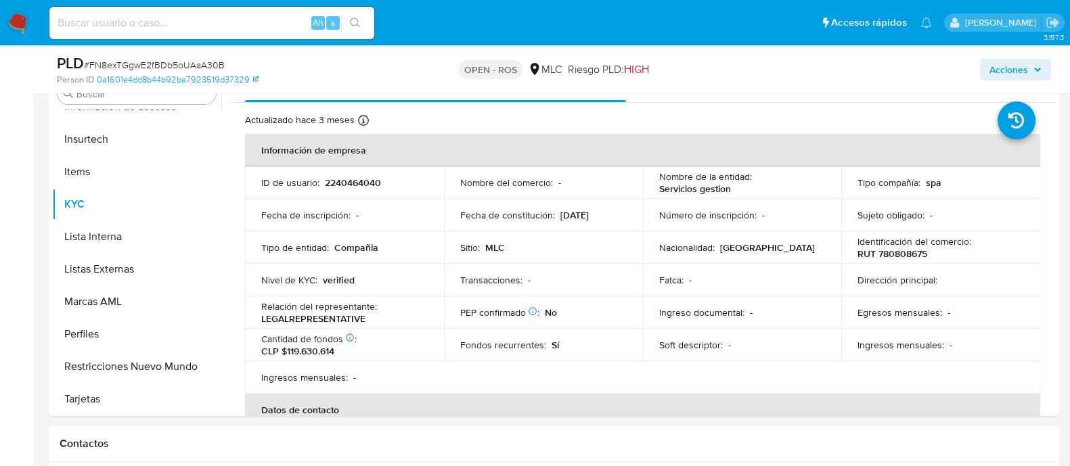
scroll to position [271, 0]
